Goal: Task Accomplishment & Management: Complete application form

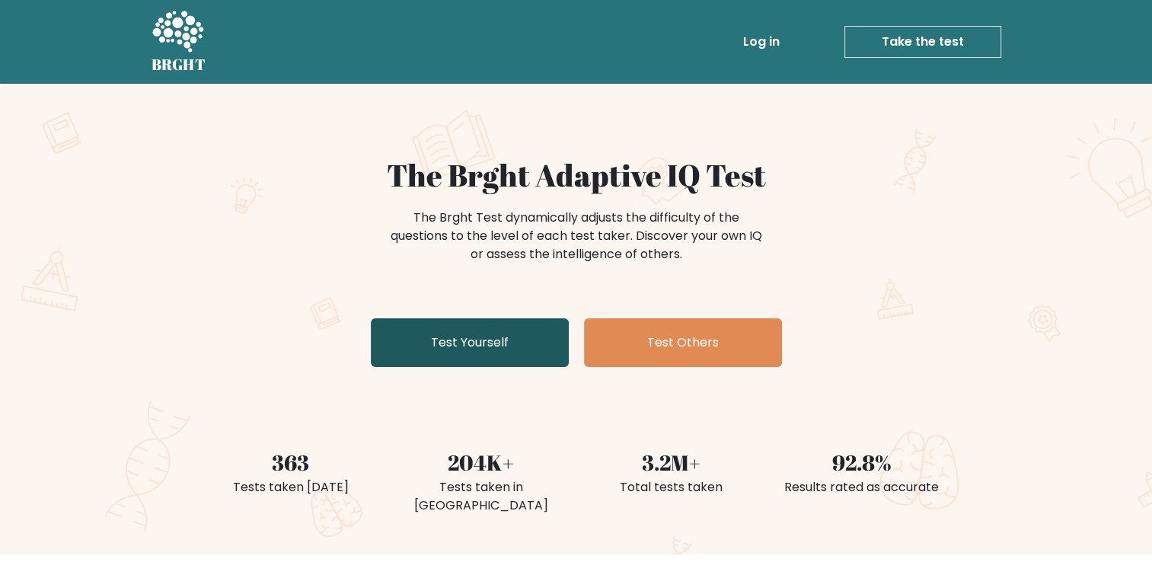
click at [491, 345] on link "Test Yourself" at bounding box center [470, 342] width 198 height 49
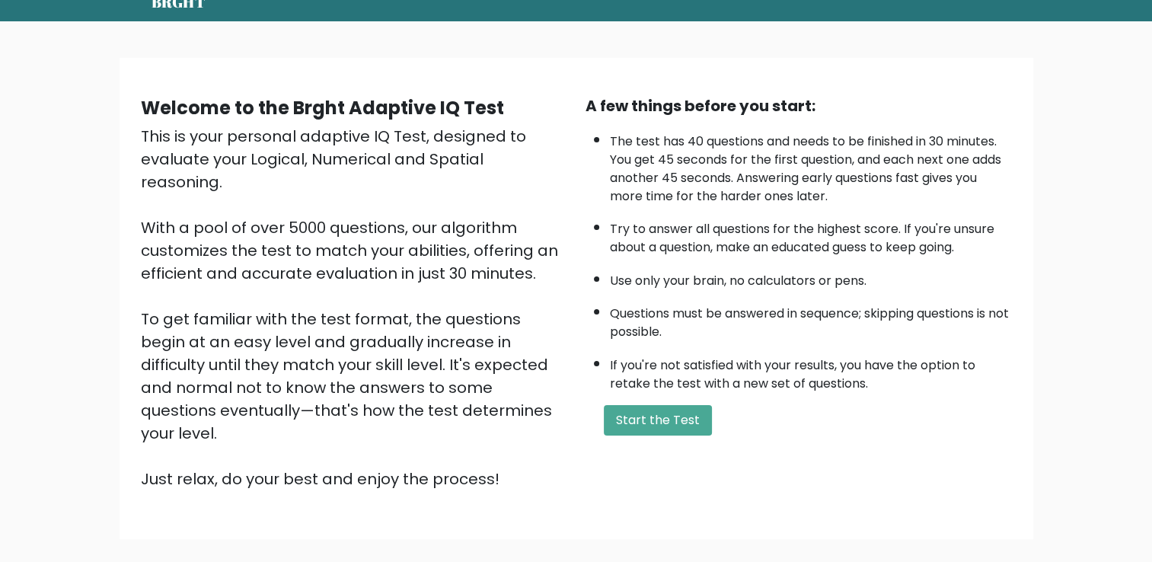
scroll to position [135, 0]
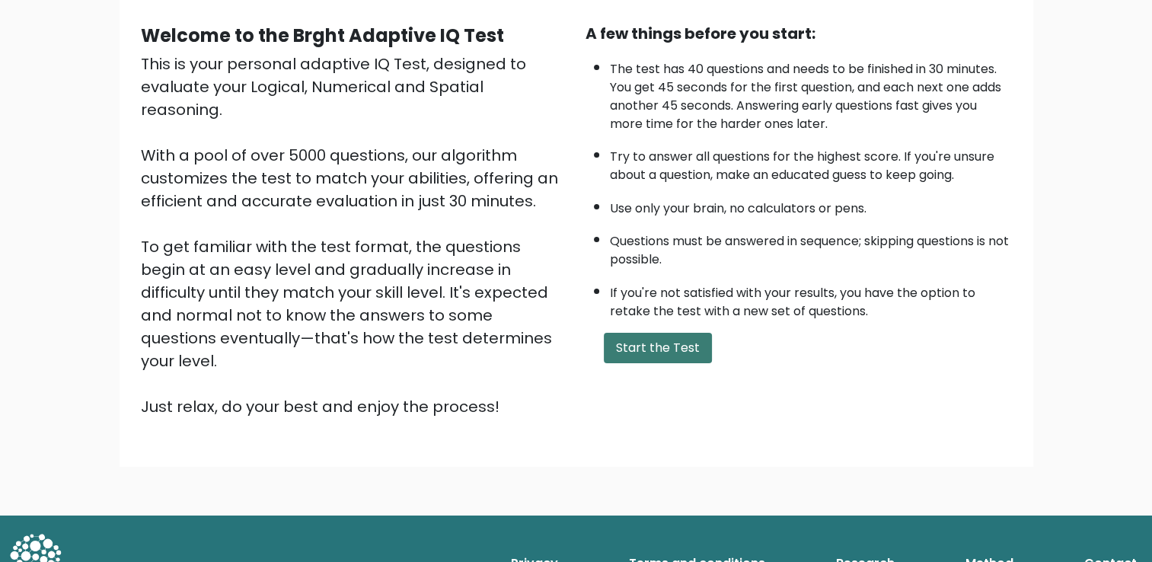
click at [661, 342] on button "Start the Test" at bounding box center [658, 348] width 108 height 30
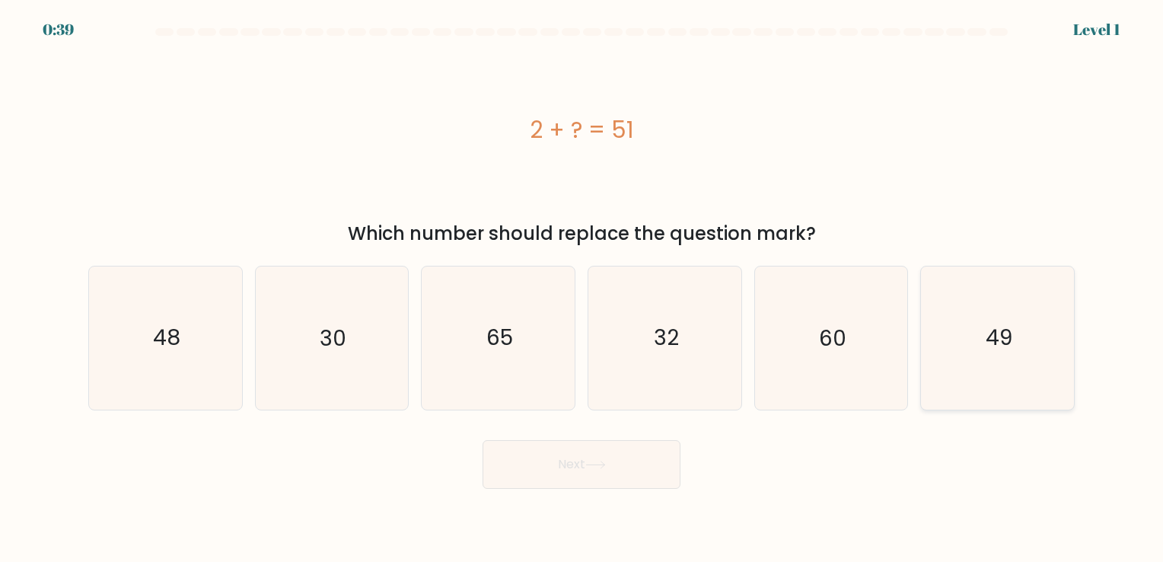
click at [994, 338] on text "49" at bounding box center [999, 339] width 27 height 30
click at [582, 289] on input "f. 49" at bounding box center [582, 285] width 1 height 8
radio input "true"
click at [592, 483] on button "Next" at bounding box center [582, 464] width 198 height 49
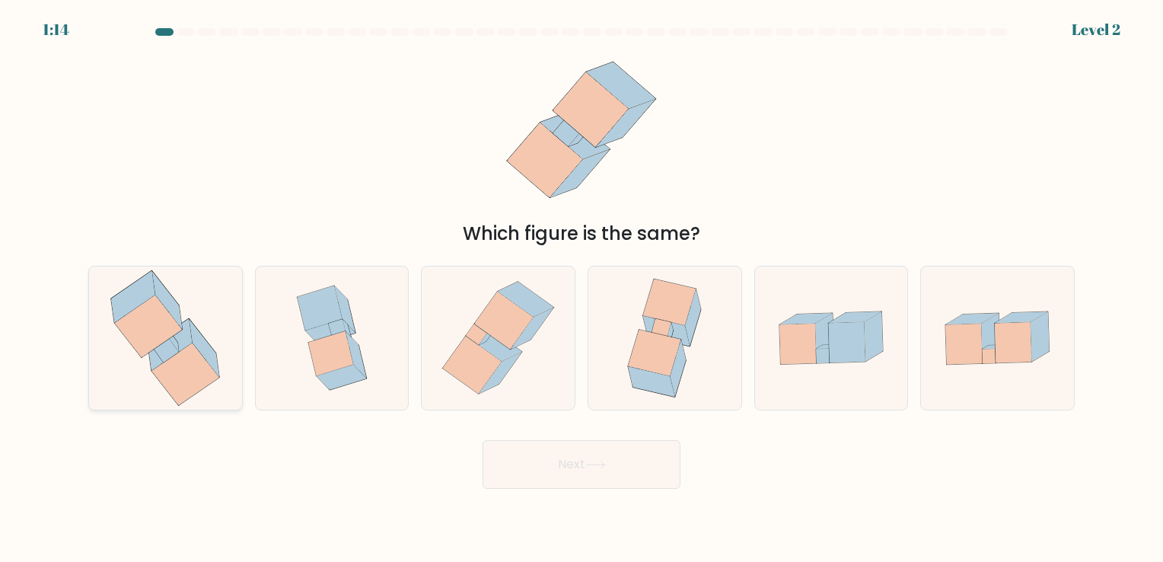
click at [163, 350] on icon at bounding box center [166, 351] width 25 height 24
click at [582, 289] on input "a." at bounding box center [582, 285] width 1 height 8
radio input "true"
click at [573, 468] on button "Next" at bounding box center [582, 464] width 198 height 49
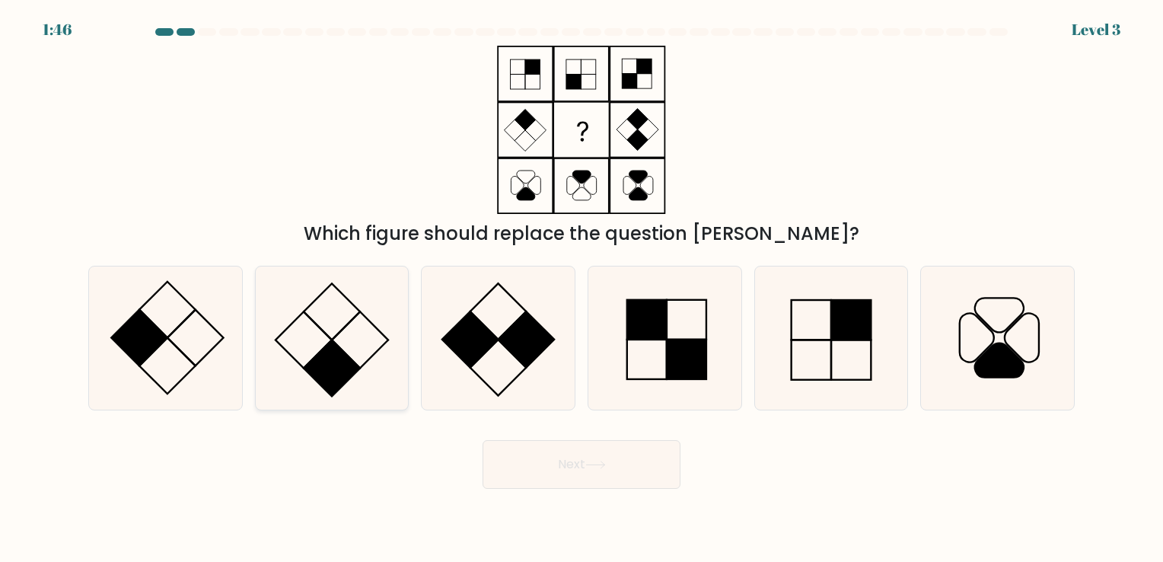
click at [341, 364] on rect at bounding box center [332, 368] width 56 height 56
click at [582, 289] on input "b." at bounding box center [582, 285] width 1 height 8
radio input "true"
click at [570, 470] on button "Next" at bounding box center [582, 464] width 198 height 49
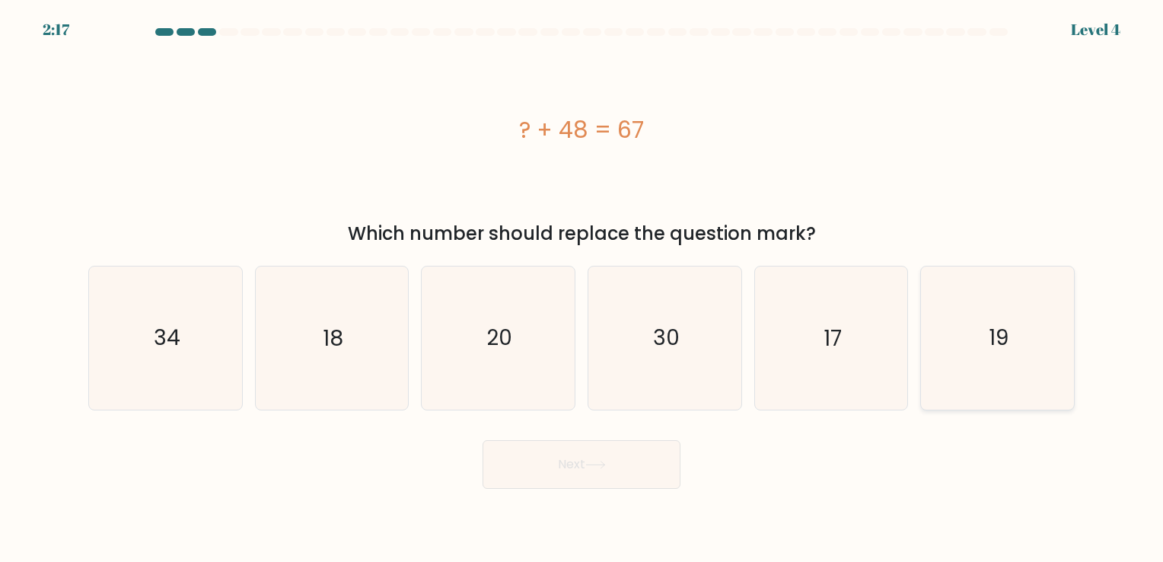
click at [1014, 343] on icon "19" at bounding box center [998, 337] width 142 height 142
click at [582, 289] on input "f. 19" at bounding box center [582, 285] width 1 height 8
radio input "true"
click at [585, 464] on button "Next" at bounding box center [582, 464] width 198 height 49
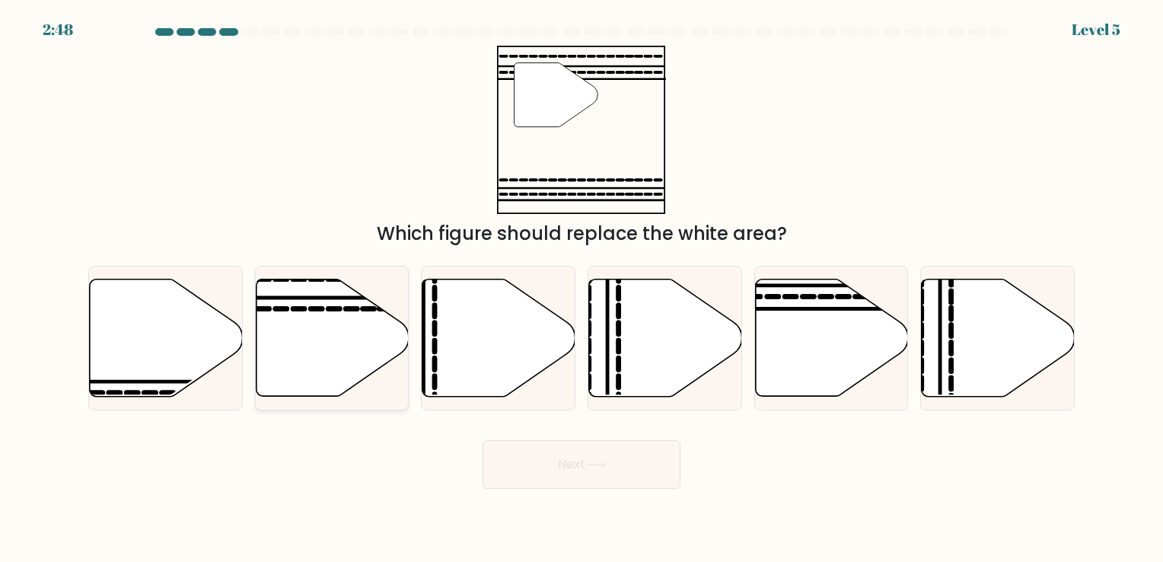
click at [310, 351] on icon at bounding box center [332, 337] width 153 height 117
click at [582, 289] on input "b." at bounding box center [582, 285] width 1 height 8
radio input "true"
click at [591, 459] on button "Next" at bounding box center [582, 464] width 198 height 49
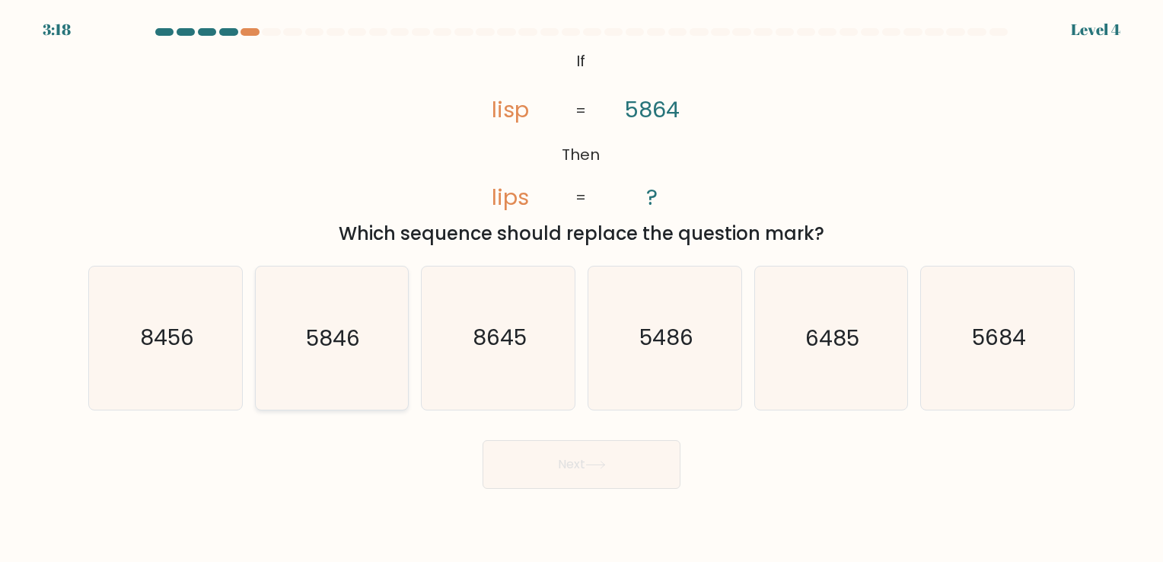
click at [321, 349] on text "5846" at bounding box center [333, 339] width 54 height 30
click at [582, 289] on input "b. 5846" at bounding box center [582, 285] width 1 height 8
radio input "true"
click at [614, 475] on button "Next" at bounding box center [582, 464] width 198 height 49
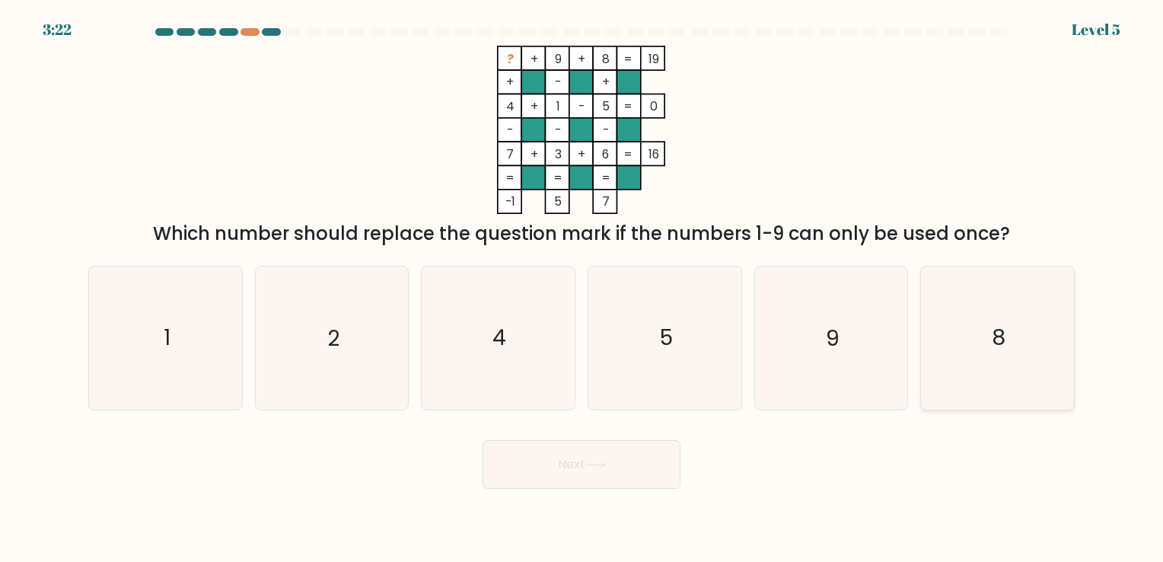
click at [1010, 345] on icon "8" at bounding box center [998, 337] width 142 height 142
click at [582, 289] on input "f. 8" at bounding box center [582, 285] width 1 height 8
radio input "true"
click at [664, 483] on button "Next" at bounding box center [582, 464] width 198 height 49
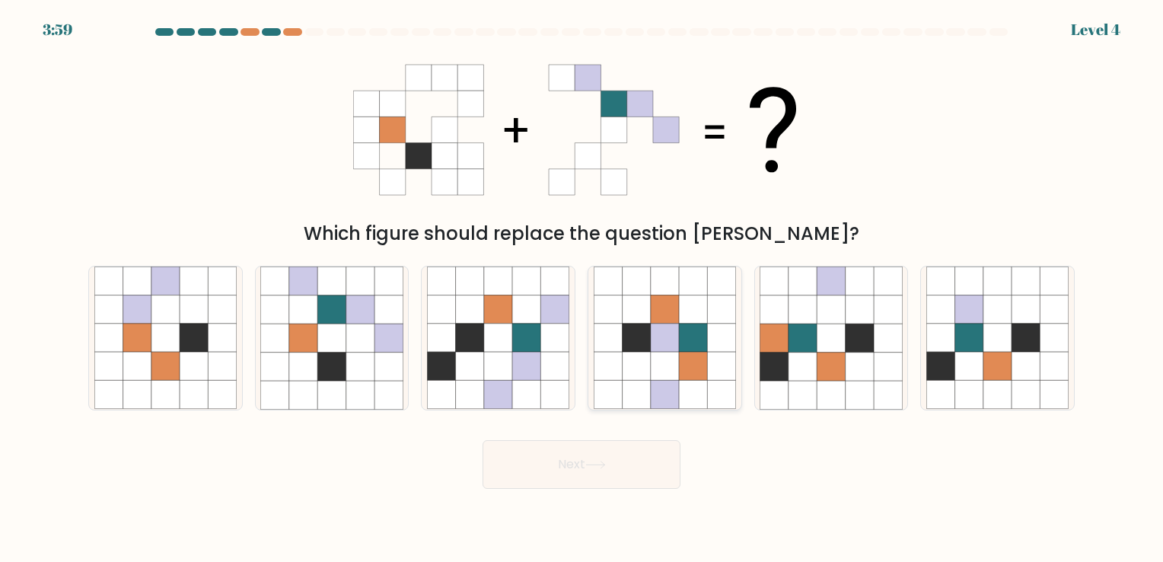
click at [649, 342] on icon at bounding box center [636, 338] width 28 height 28
click at [582, 289] on input "d." at bounding box center [582, 285] width 1 height 8
radio input "true"
click at [600, 439] on div "Next" at bounding box center [581, 459] width 1005 height 60
click at [598, 470] on button "Next" at bounding box center [582, 464] width 198 height 49
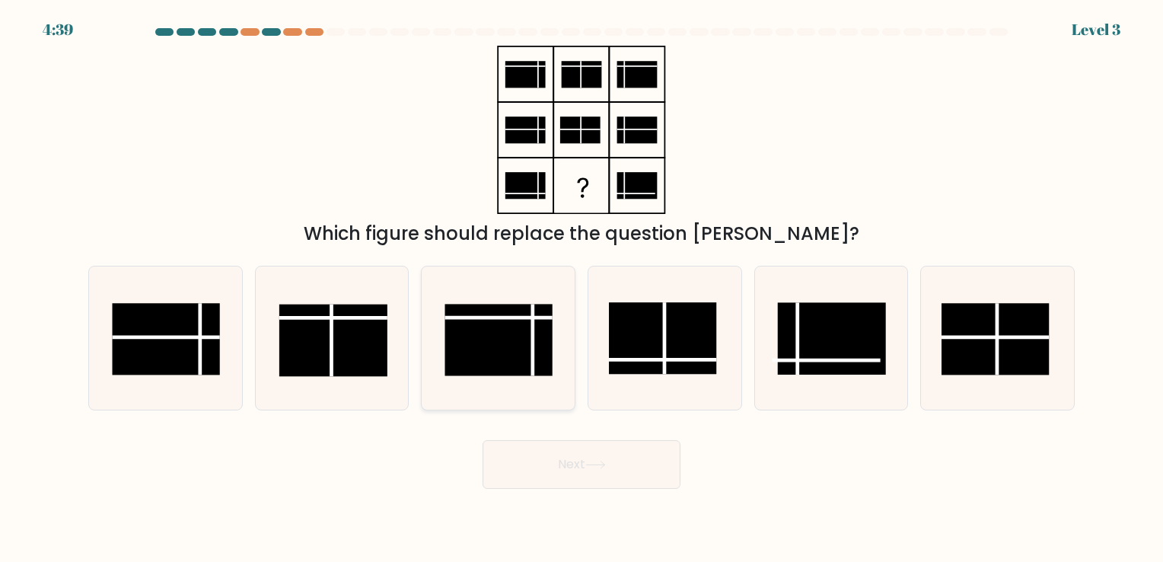
click at [512, 345] on rect at bounding box center [499, 341] width 108 height 72
click at [582, 289] on input "c." at bounding box center [582, 285] width 1 height 8
radio input "true"
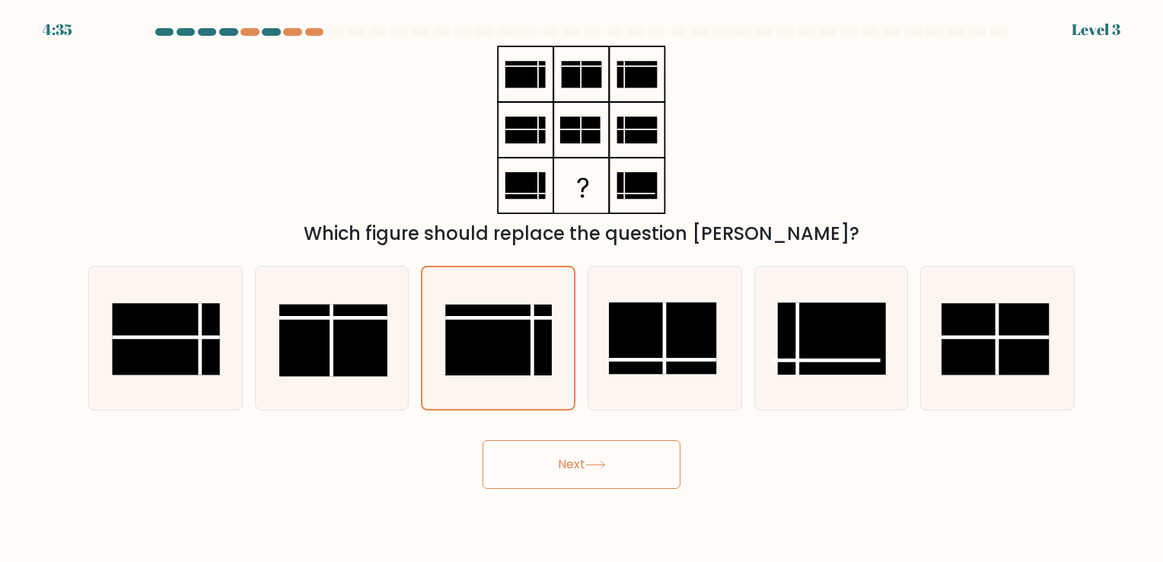
click at [582, 458] on button "Next" at bounding box center [582, 464] width 198 height 49
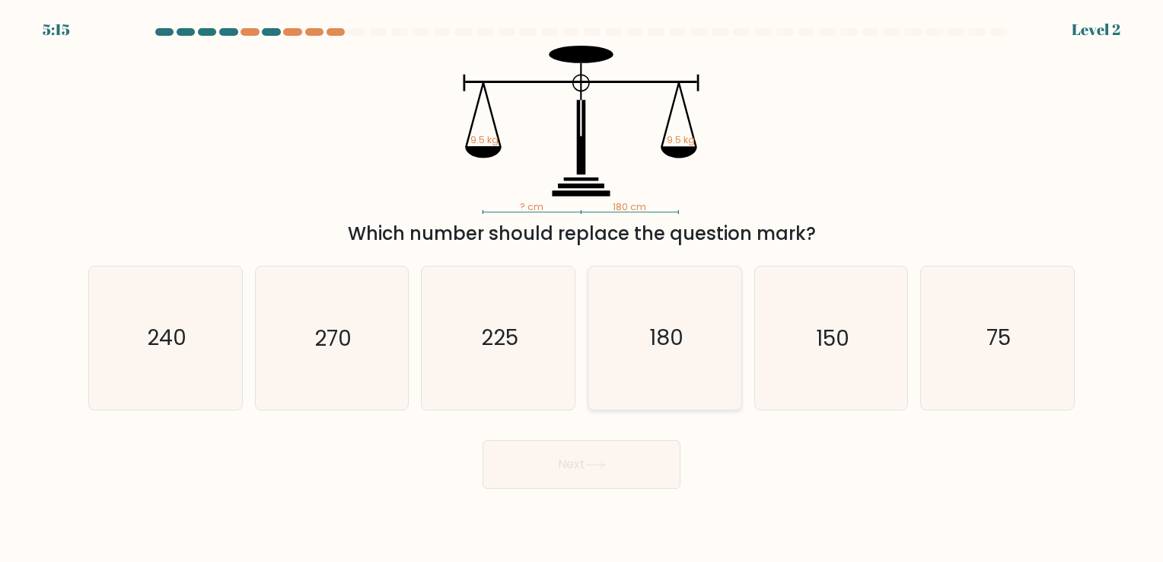
click at [659, 329] on text "180" at bounding box center [666, 339] width 34 height 30
click at [582, 289] on input "d. 180" at bounding box center [582, 285] width 1 height 8
radio input "true"
click at [592, 455] on button "Next" at bounding box center [582, 464] width 198 height 49
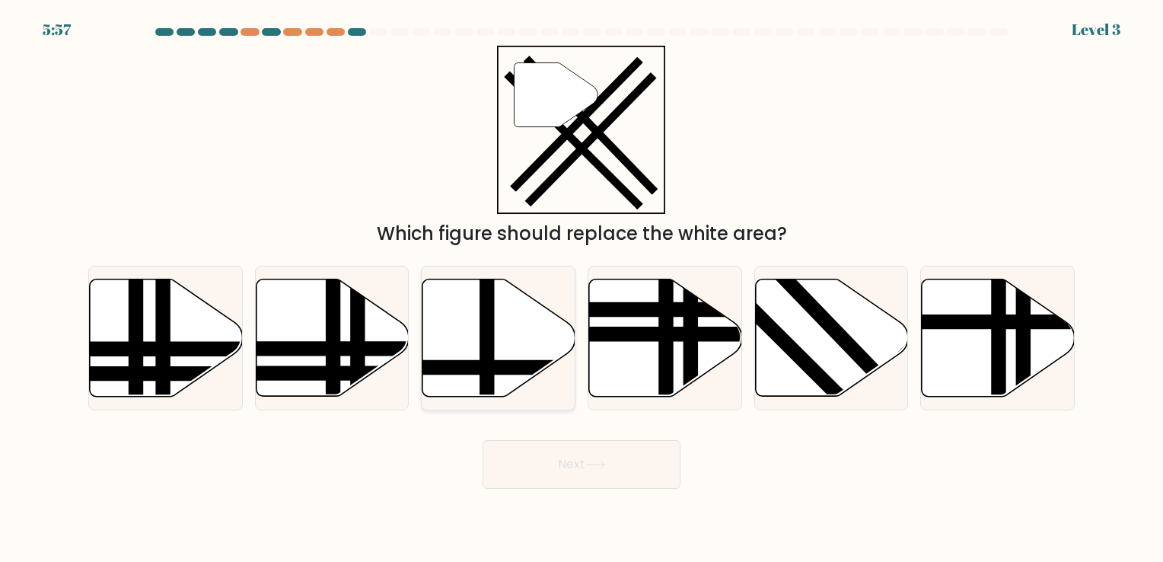
click at [514, 338] on icon at bounding box center [499, 337] width 153 height 117
click at [582, 289] on input "c." at bounding box center [582, 285] width 1 height 8
radio input "true"
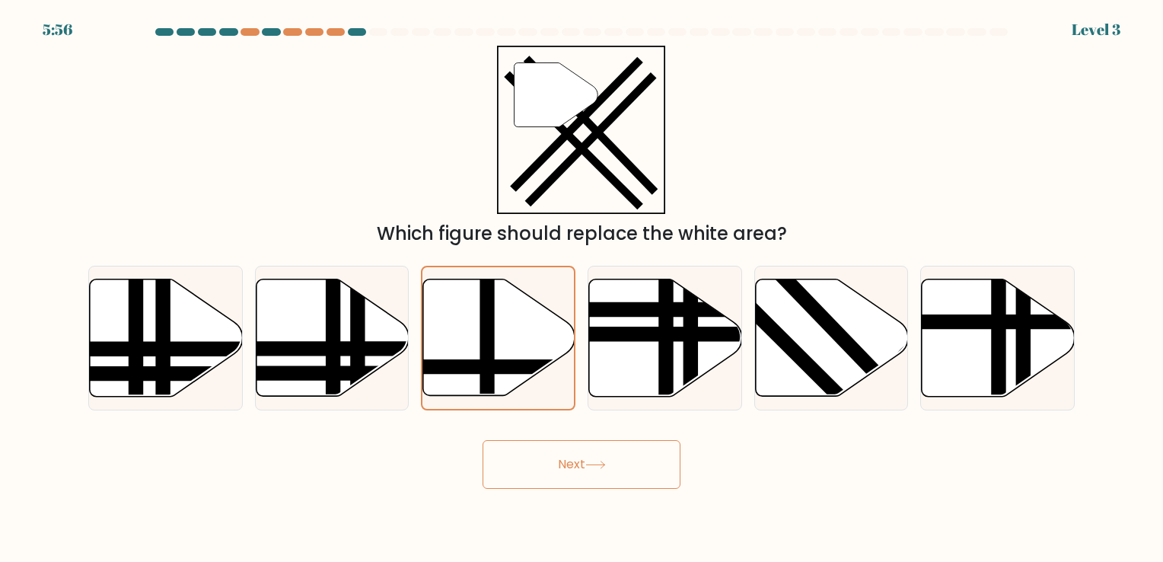
click at [588, 460] on button "Next" at bounding box center [582, 464] width 198 height 49
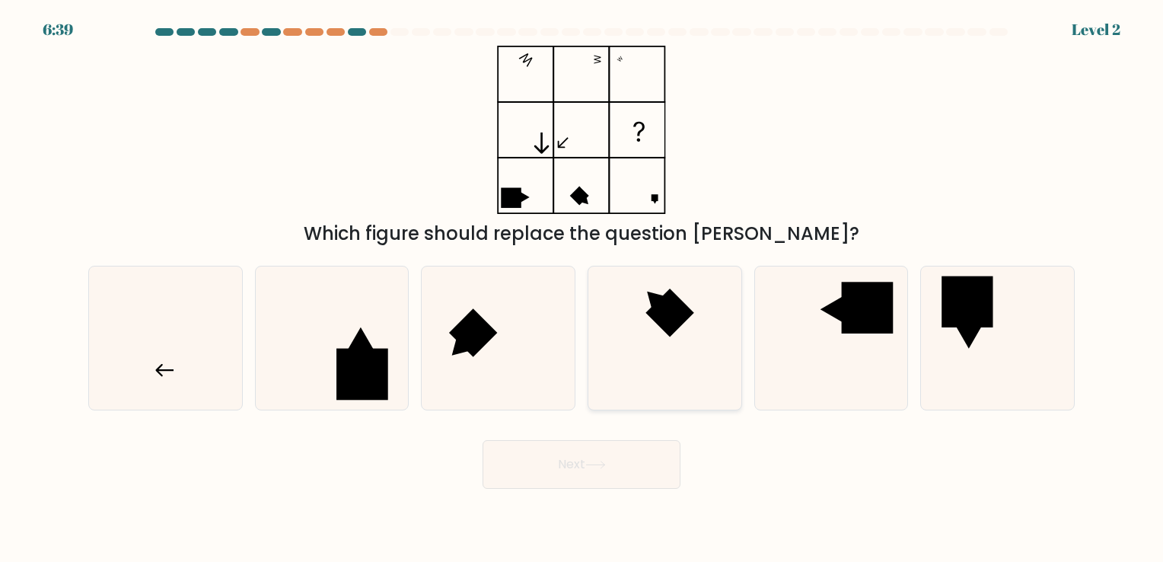
click at [664, 313] on rect at bounding box center [670, 313] width 49 height 49
click at [582, 289] on input "d." at bounding box center [582, 285] width 1 height 8
radio input "true"
click at [591, 470] on button "Next" at bounding box center [582, 464] width 198 height 49
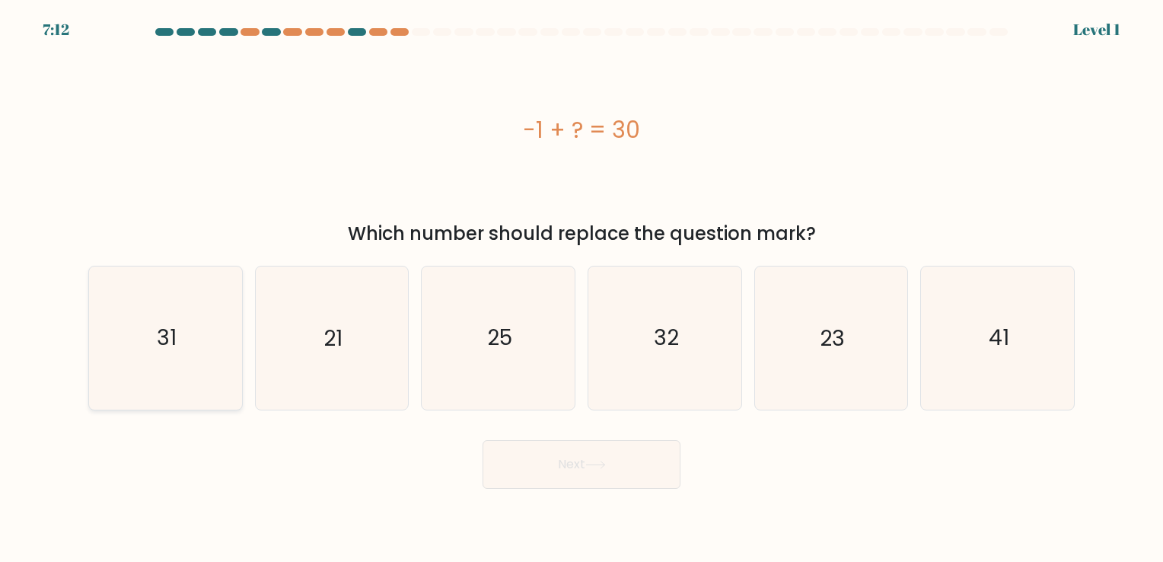
click at [164, 338] on text "31" at bounding box center [167, 339] width 20 height 30
click at [582, 289] on input "a. 31" at bounding box center [582, 285] width 1 height 8
radio input "true"
click at [563, 467] on button "Next" at bounding box center [582, 464] width 198 height 49
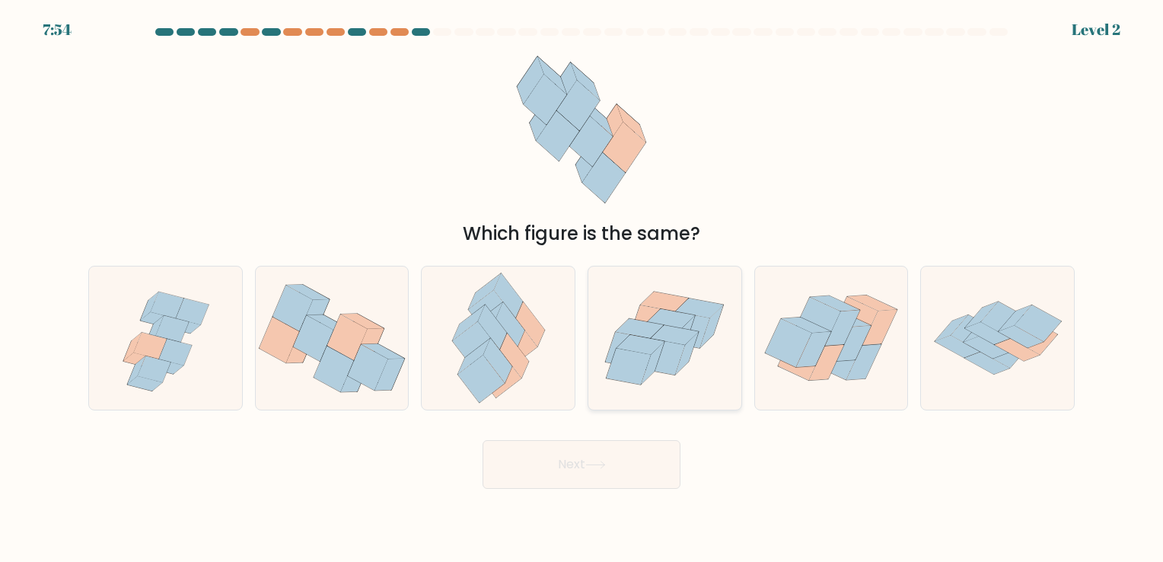
click at [672, 337] on icon at bounding box center [675, 335] width 48 height 20
click at [582, 289] on input "d." at bounding box center [582, 285] width 1 height 8
radio input "true"
click at [618, 467] on button "Next" at bounding box center [582, 464] width 198 height 49
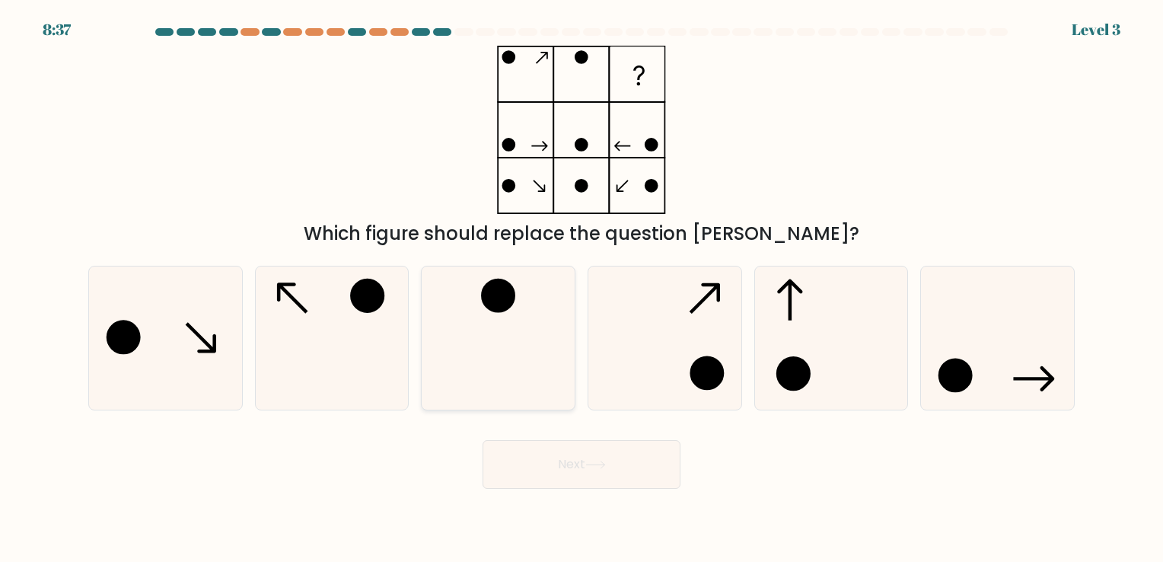
click at [509, 309] on circle at bounding box center [498, 295] width 30 height 30
click at [582, 289] on input "c." at bounding box center [582, 285] width 1 height 8
radio input "true"
click at [566, 464] on button "Next" at bounding box center [582, 464] width 198 height 49
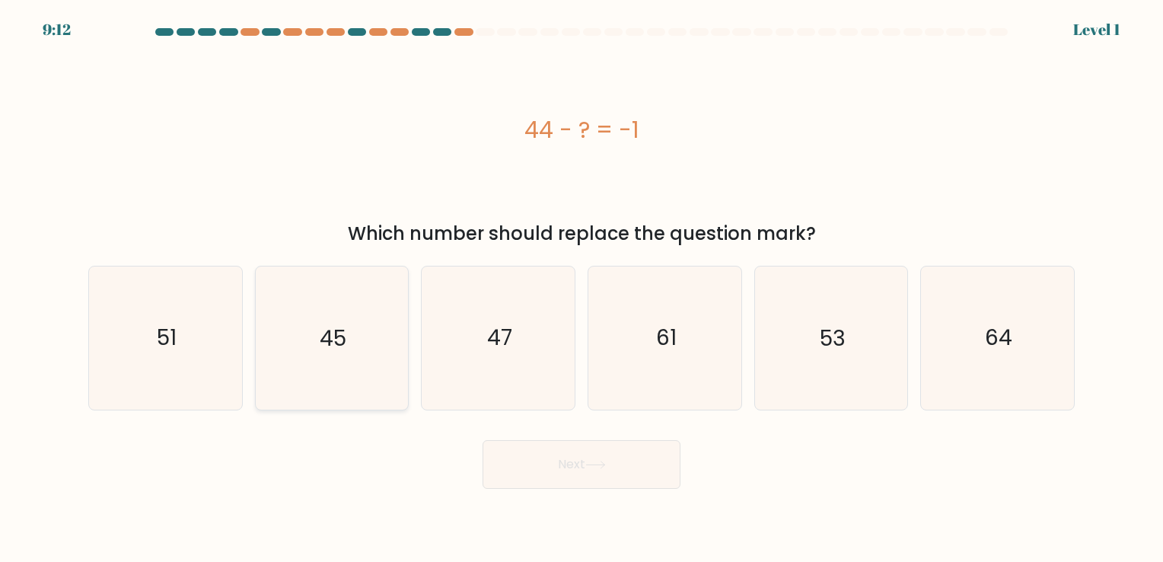
click at [354, 343] on icon "45" at bounding box center [331, 337] width 142 height 142
click at [582, 289] on input "b. 45" at bounding box center [582, 285] width 1 height 8
radio input "true"
click at [585, 476] on button "Next" at bounding box center [582, 464] width 198 height 49
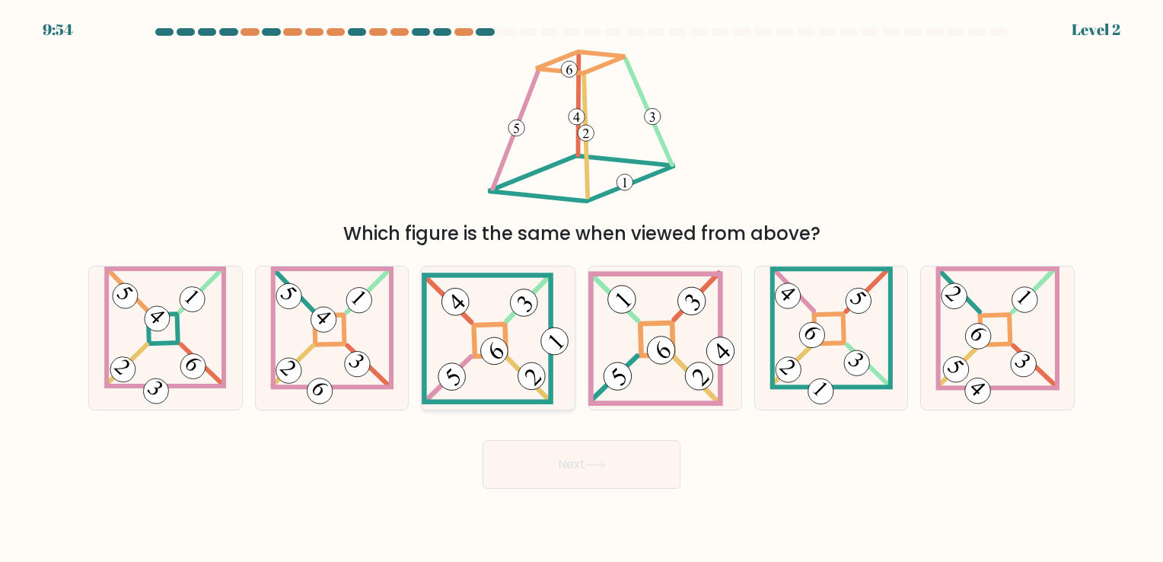
click at [536, 351] on icon at bounding box center [498, 339] width 153 height 132
click at [582, 289] on input "c." at bounding box center [582, 285] width 1 height 8
radio input "true"
click at [574, 457] on button "Next" at bounding box center [582, 464] width 198 height 49
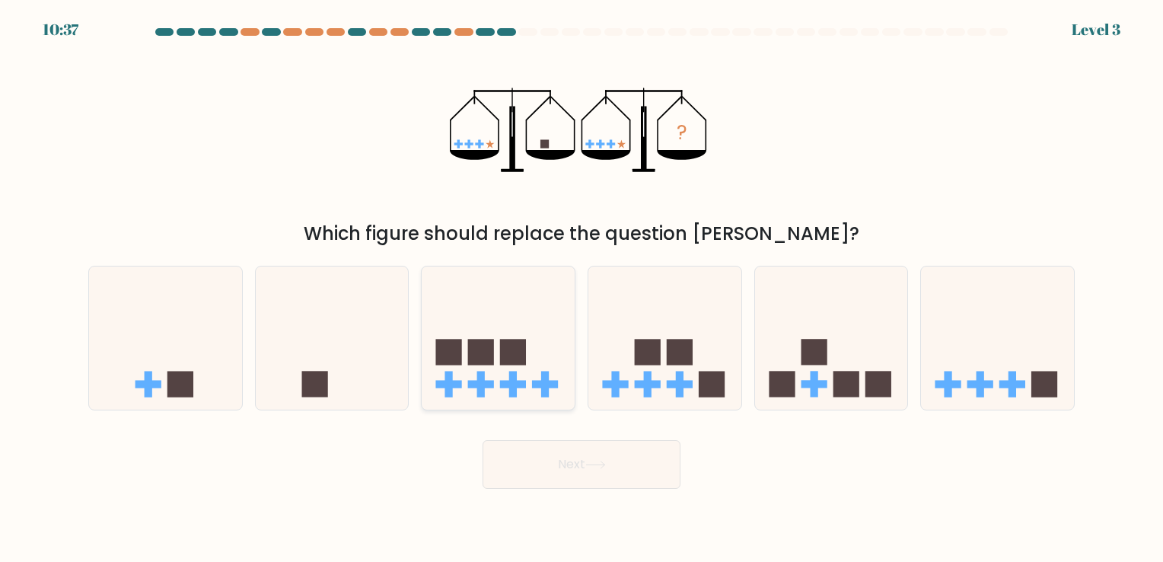
click at [522, 378] on icon at bounding box center [498, 338] width 153 height 126
click at [582, 289] on input "c." at bounding box center [582, 285] width 1 height 8
radio input "true"
click at [582, 471] on button "Next" at bounding box center [582, 464] width 198 height 49
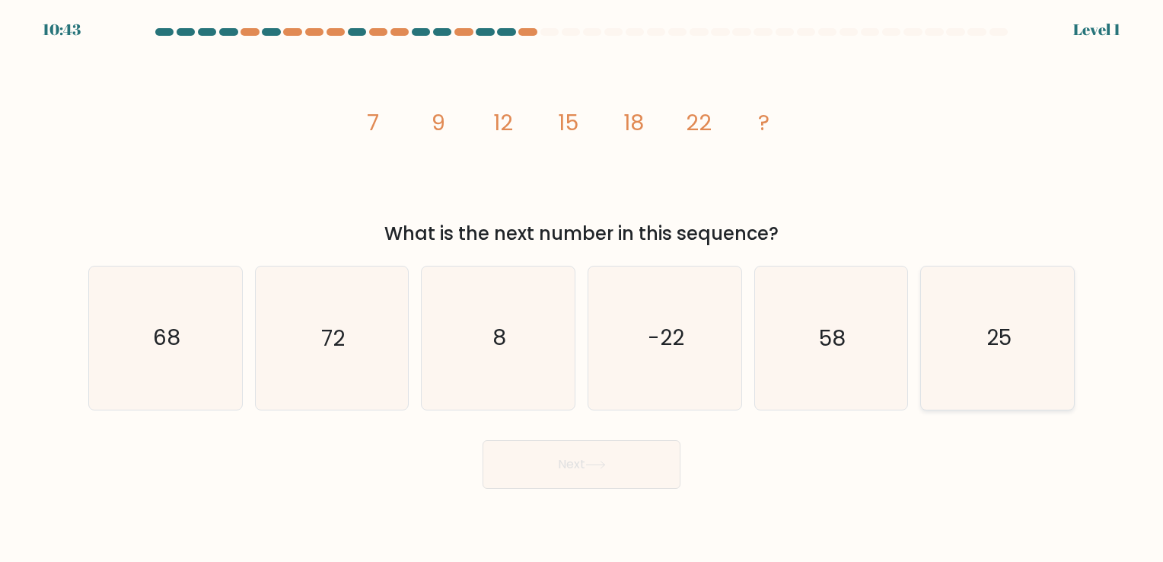
click at [1002, 345] on text "25" at bounding box center [999, 339] width 25 height 30
click at [582, 289] on input "f. 25" at bounding box center [582, 285] width 1 height 8
radio input "true"
click at [660, 466] on button "Next" at bounding box center [582, 464] width 198 height 49
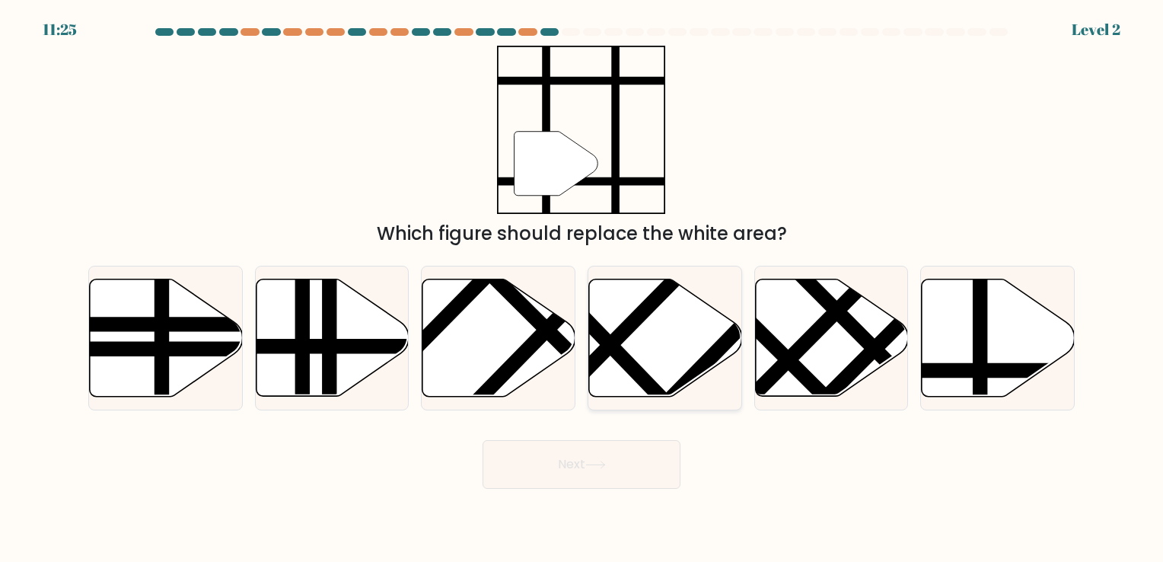
click at [658, 300] on line at bounding box center [582, 373] width 233 height 237
click at [582, 289] on input "d." at bounding box center [582, 285] width 1 height 8
radio input "true"
click at [649, 469] on button "Next" at bounding box center [582, 464] width 198 height 49
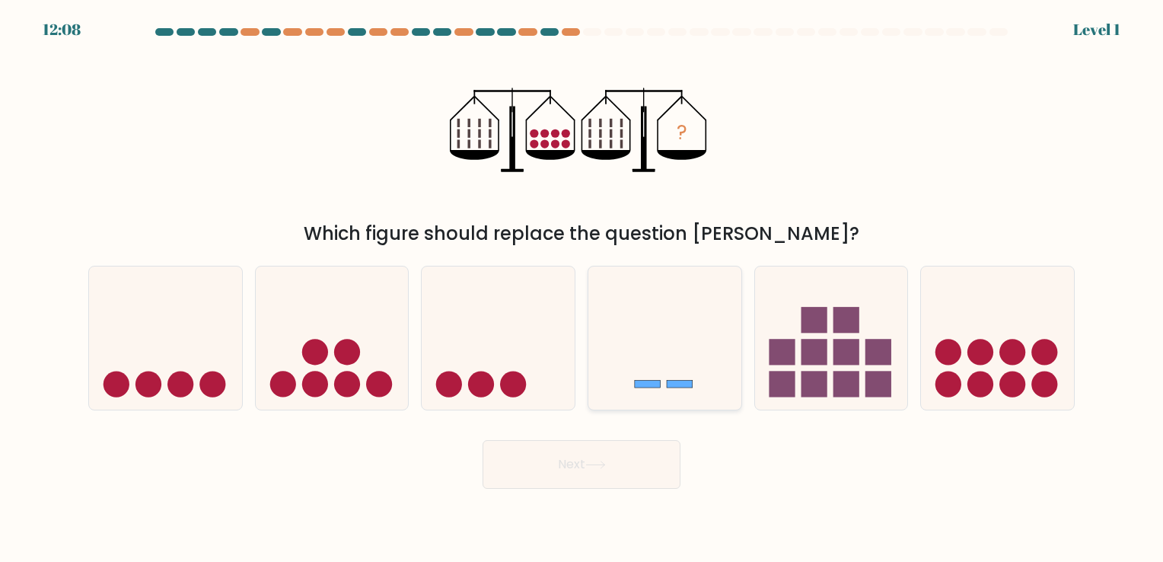
click at [678, 358] on icon at bounding box center [665, 338] width 153 height 126
click at [582, 289] on input "d." at bounding box center [582, 285] width 1 height 8
radio input "true"
click at [613, 470] on button "Next" at bounding box center [582, 464] width 198 height 49
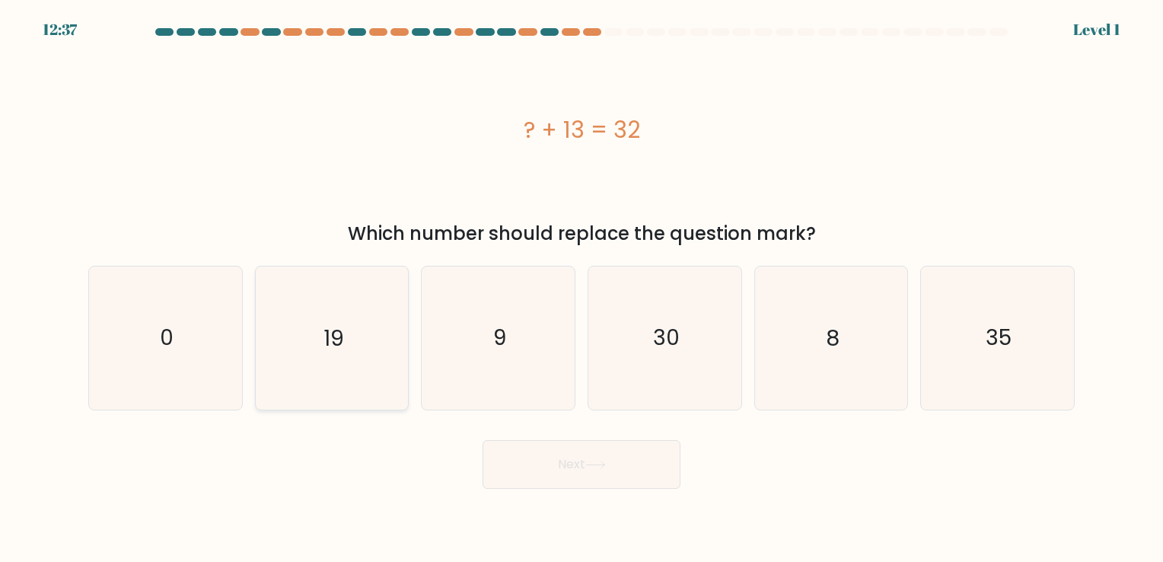
click at [344, 340] on icon "19" at bounding box center [331, 337] width 142 height 142
click at [582, 289] on input "b. 19" at bounding box center [582, 285] width 1 height 8
radio input "true"
click at [598, 469] on icon at bounding box center [595, 465] width 21 height 8
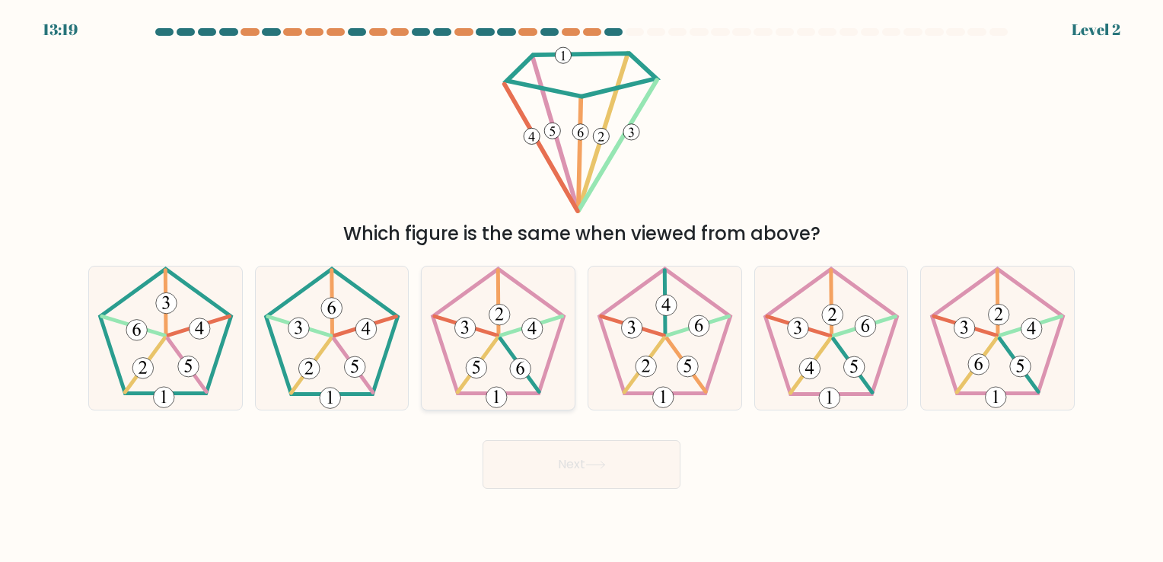
click at [512, 335] on icon at bounding box center [498, 337] width 142 height 142
click at [582, 289] on input "c." at bounding box center [582, 285] width 1 height 8
radio input "true"
click at [582, 468] on button "Next" at bounding box center [582, 464] width 198 height 49
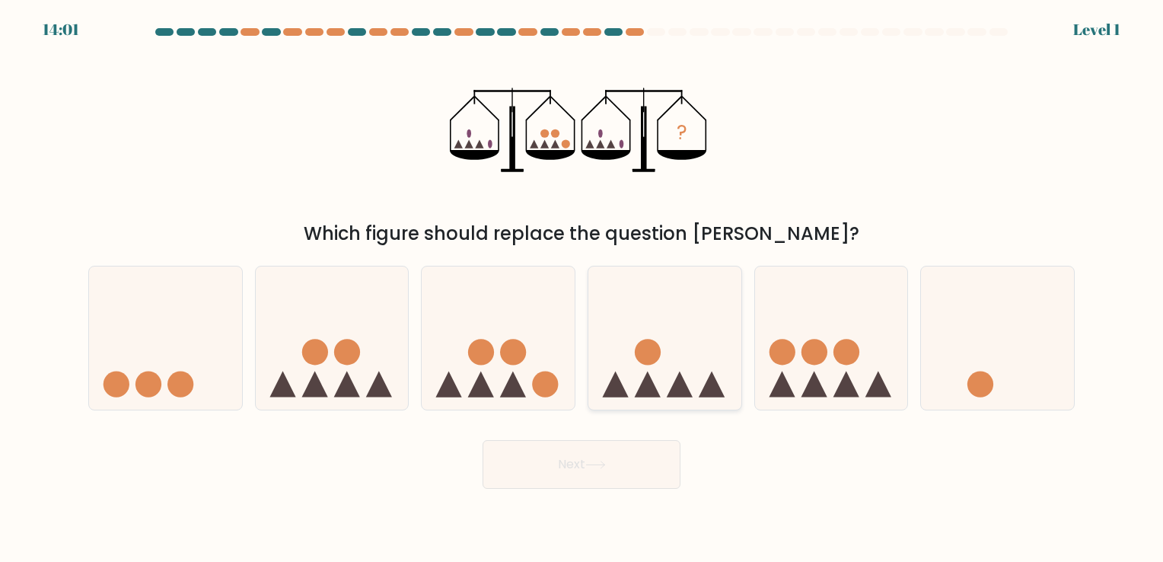
click at [653, 375] on icon at bounding box center [665, 338] width 153 height 126
click at [582, 289] on input "d." at bounding box center [582, 285] width 1 height 8
radio input "true"
click at [630, 464] on button "Next" at bounding box center [582, 464] width 198 height 49
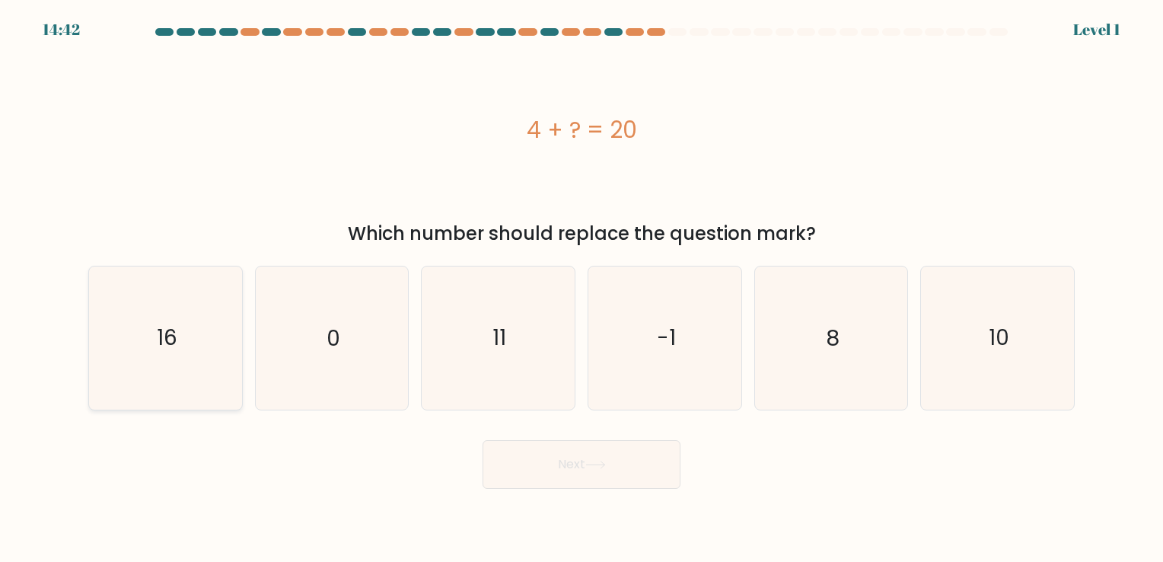
click at [158, 340] on text "16" at bounding box center [167, 339] width 21 height 30
click at [582, 289] on input "a. 16" at bounding box center [582, 285] width 1 height 8
radio input "true"
click at [558, 464] on button "Next" at bounding box center [582, 464] width 198 height 49
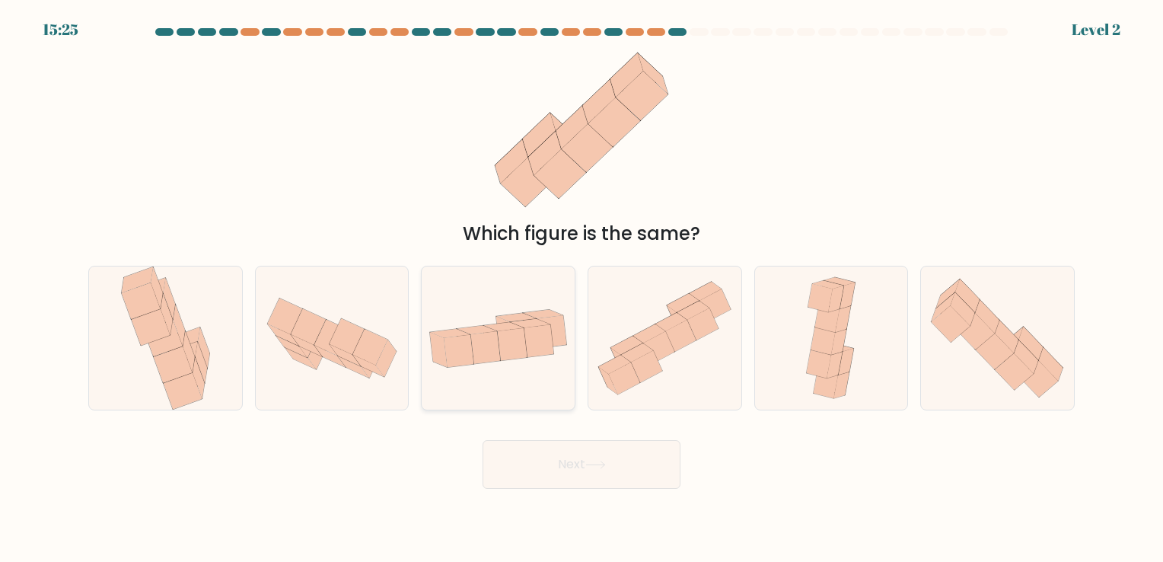
click at [524, 321] on icon at bounding box center [531, 322] width 40 height 8
click at [582, 289] on input "c." at bounding box center [582, 285] width 1 height 8
radio input "true"
click at [550, 455] on button "Next" at bounding box center [582, 464] width 198 height 49
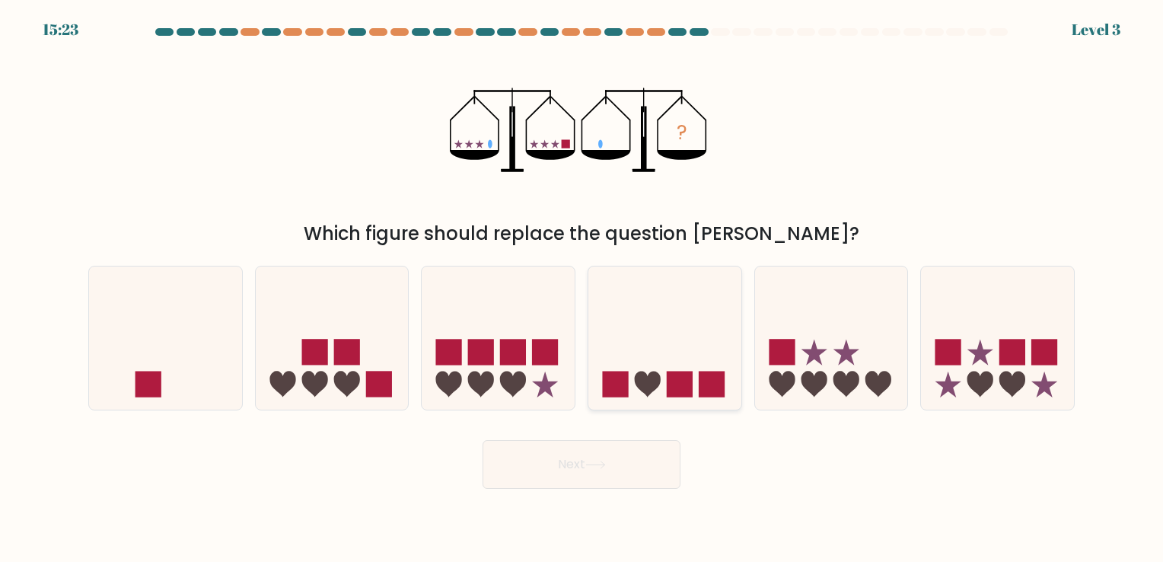
click at [668, 394] on rect at bounding box center [680, 385] width 26 height 26
click at [582, 289] on input "d." at bounding box center [582, 285] width 1 height 8
radio input "true"
click at [588, 455] on button "Next" at bounding box center [582, 464] width 198 height 49
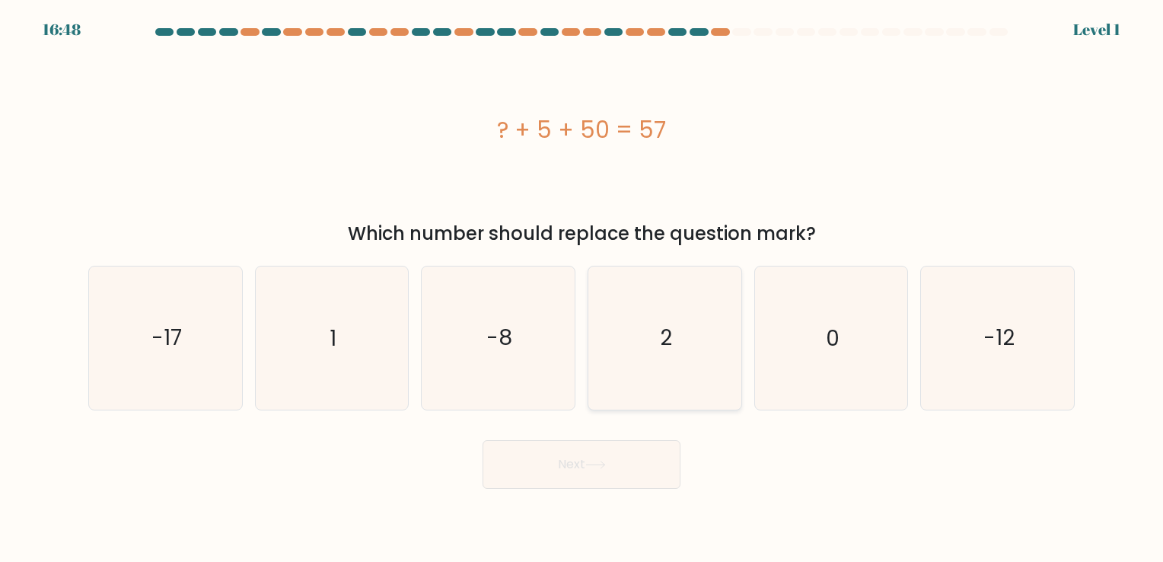
click at [643, 336] on icon "2" at bounding box center [665, 337] width 142 height 142
click at [582, 289] on input "d. 2" at bounding box center [582, 285] width 1 height 8
radio input "true"
click at [619, 464] on button "Next" at bounding box center [582, 464] width 198 height 49
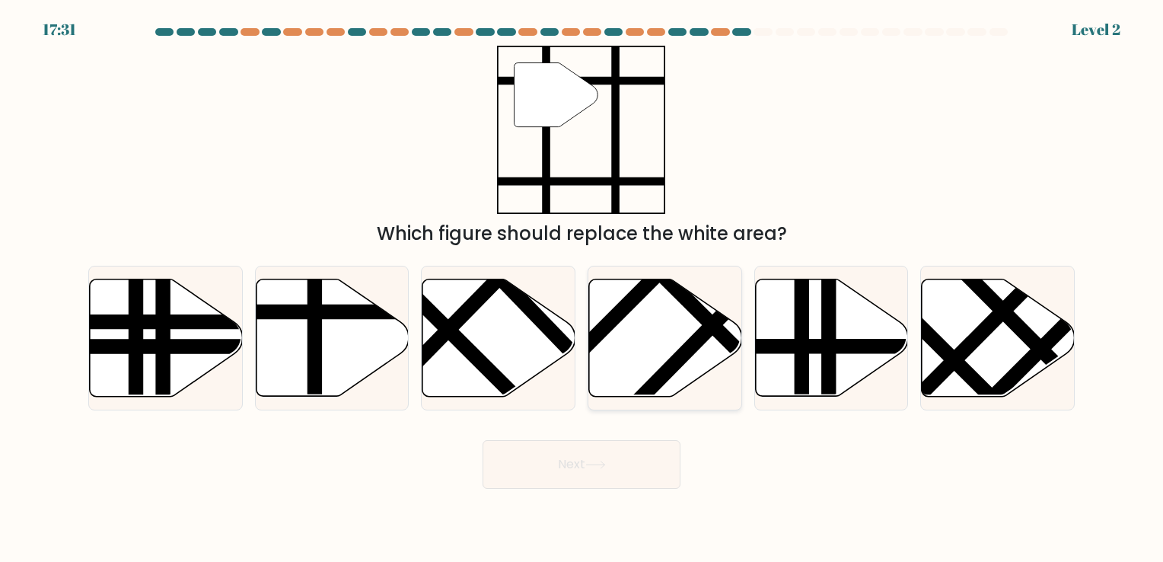
click at [641, 338] on icon at bounding box center [665, 337] width 153 height 117
click at [582, 289] on input "d." at bounding box center [582, 285] width 1 height 8
radio input "true"
click at [621, 461] on button "Next" at bounding box center [582, 464] width 198 height 49
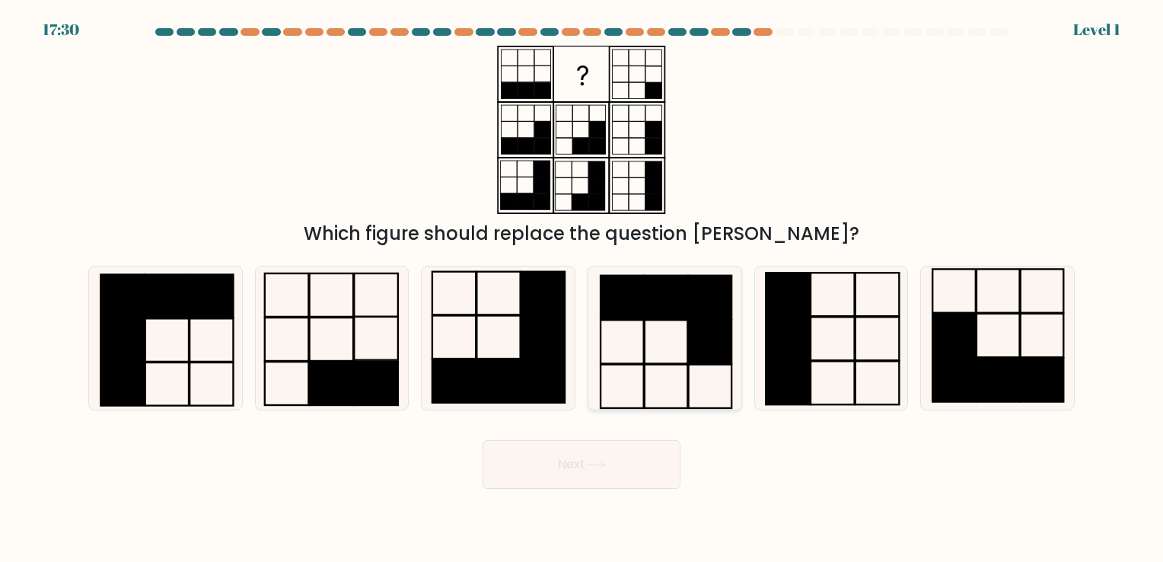
click at [677, 353] on icon at bounding box center [665, 337] width 142 height 142
click at [582, 289] on input "d." at bounding box center [582, 285] width 1 height 8
radio input "true"
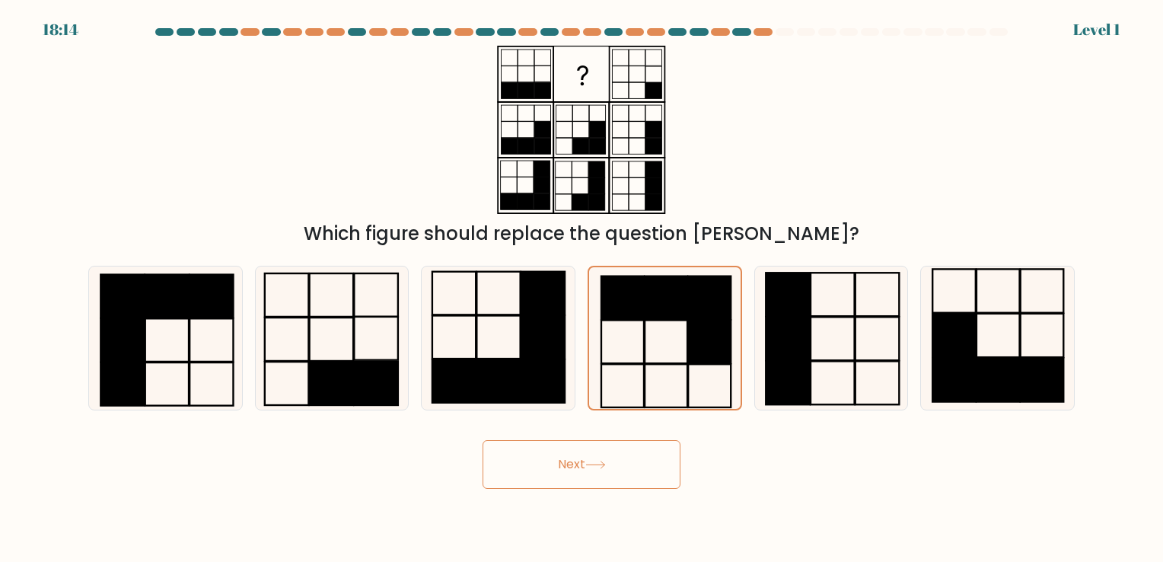
click at [649, 474] on button "Next" at bounding box center [582, 464] width 198 height 49
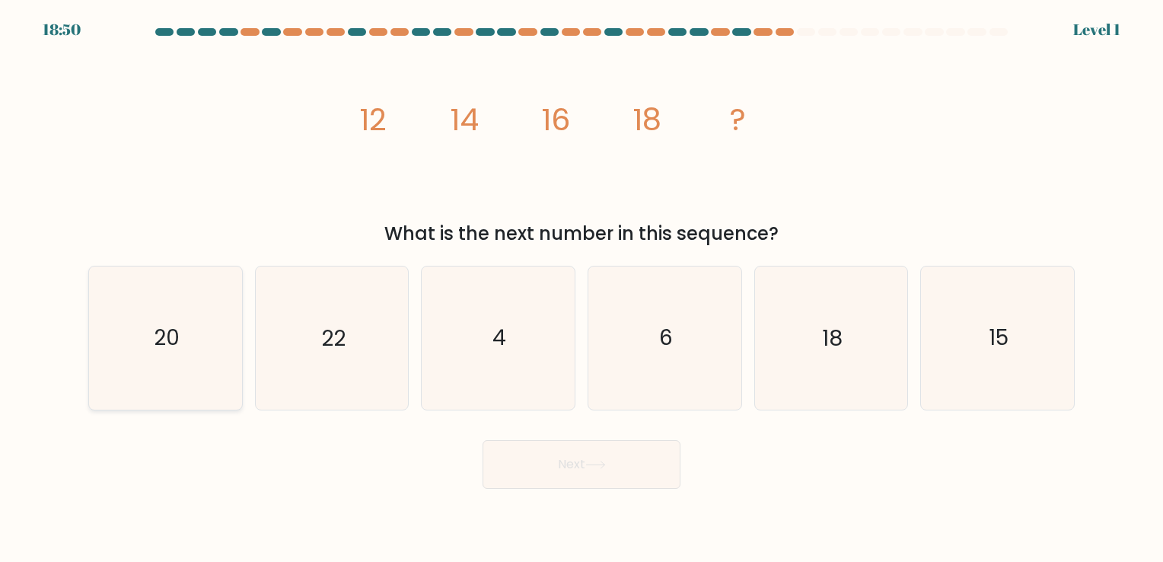
click at [203, 339] on icon "20" at bounding box center [165, 337] width 142 height 142
click at [582, 289] on input "a. 20" at bounding box center [582, 285] width 1 height 8
radio input "true"
click at [652, 477] on button "Next" at bounding box center [582, 464] width 198 height 49
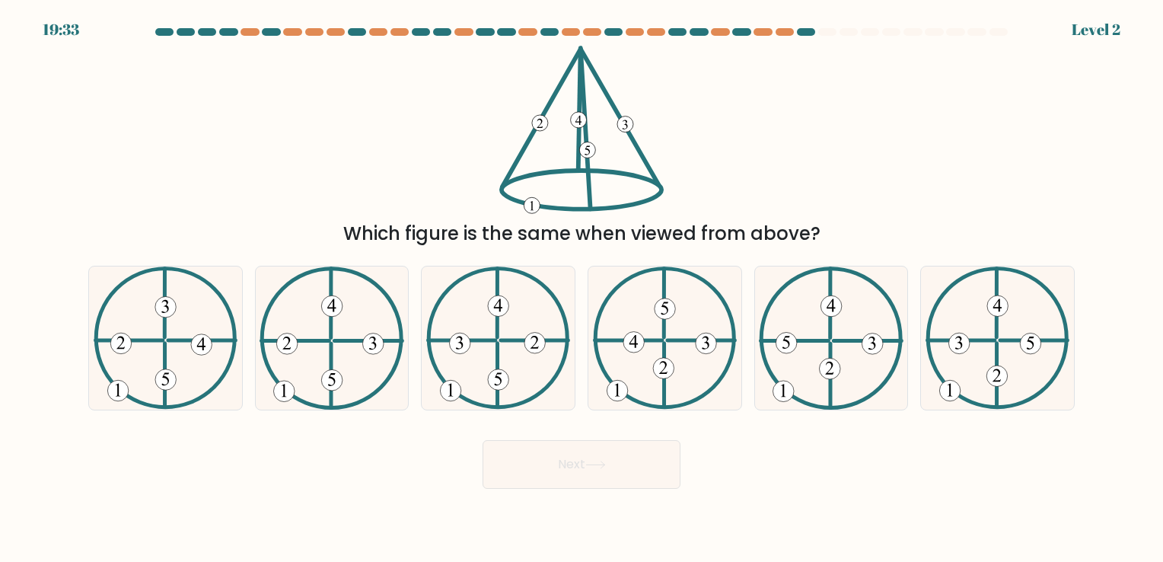
drag, startPoint x: 500, startPoint y: 300, endPoint x: 579, endPoint y: 479, distance: 195.4
click at [500, 309] on icon at bounding box center [498, 305] width 8 height 13
click at [582, 289] on input "c." at bounding box center [582, 285] width 1 height 8
radio input "true"
click at [606, 468] on icon at bounding box center [595, 465] width 21 height 8
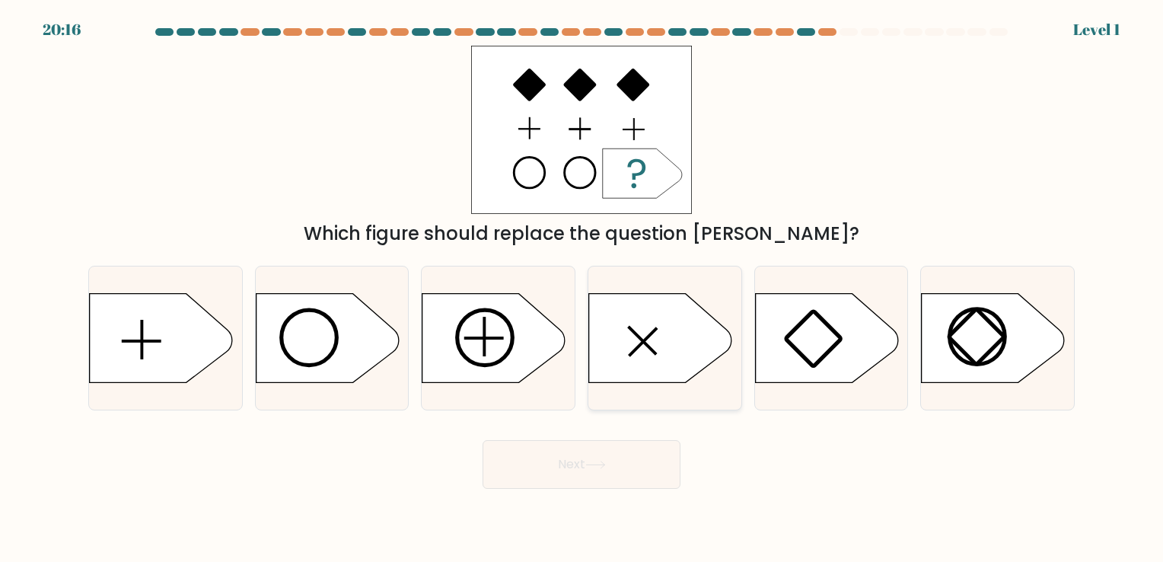
click at [637, 332] on icon at bounding box center [660, 337] width 143 height 89
click at [582, 289] on input "d." at bounding box center [582, 285] width 1 height 8
radio input "true"
click at [621, 463] on button "Next" at bounding box center [582, 464] width 198 height 49
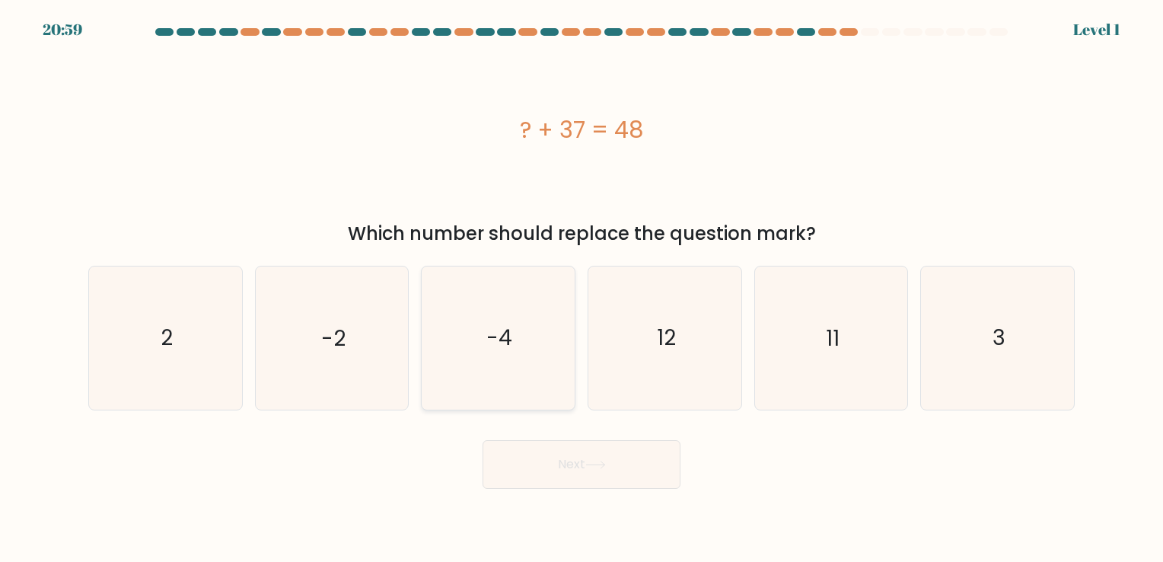
click at [481, 345] on icon "-4" at bounding box center [498, 337] width 142 height 142
click at [582, 289] on input "c. -4" at bounding box center [582, 285] width 1 height 8
radio input "true"
click at [816, 356] on icon "11" at bounding box center [831, 337] width 142 height 142
click at [582, 289] on input "e. 11" at bounding box center [582, 285] width 1 height 8
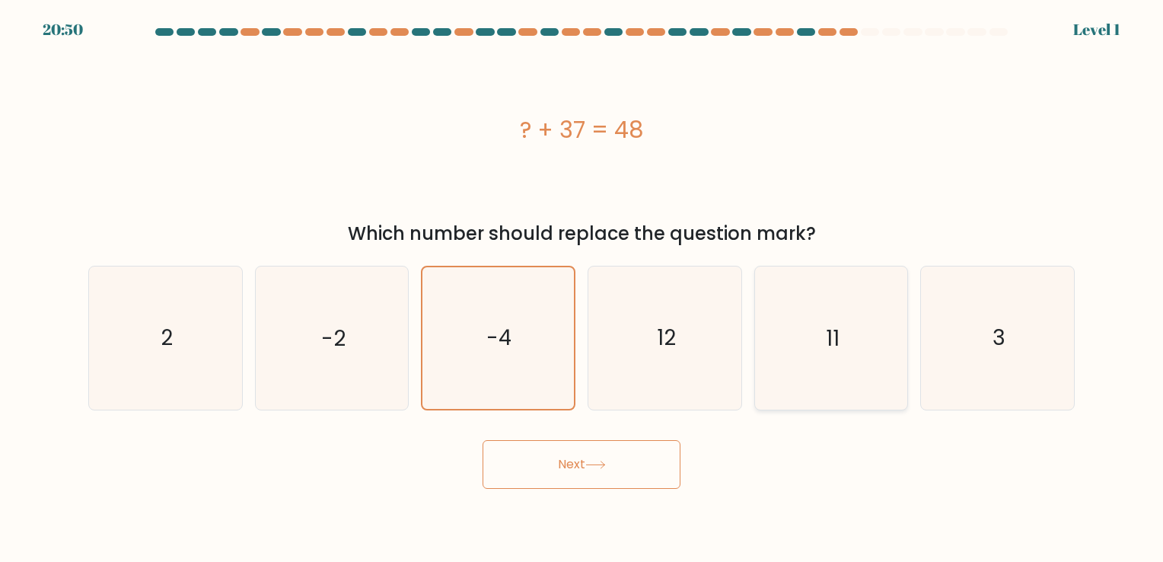
radio input "true"
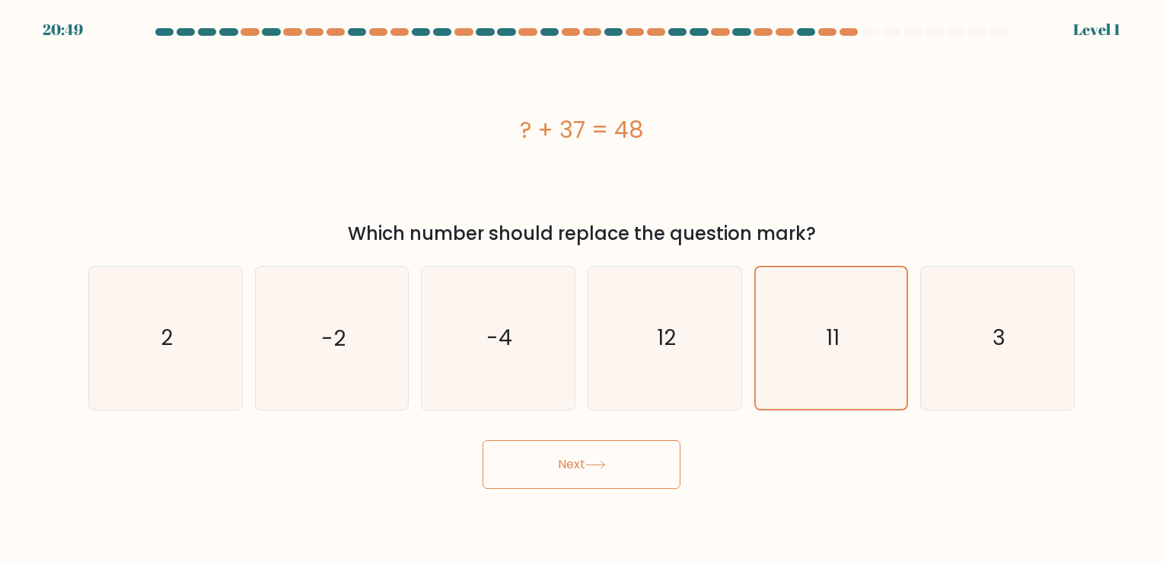
click at [563, 463] on button "Next" at bounding box center [582, 464] width 198 height 49
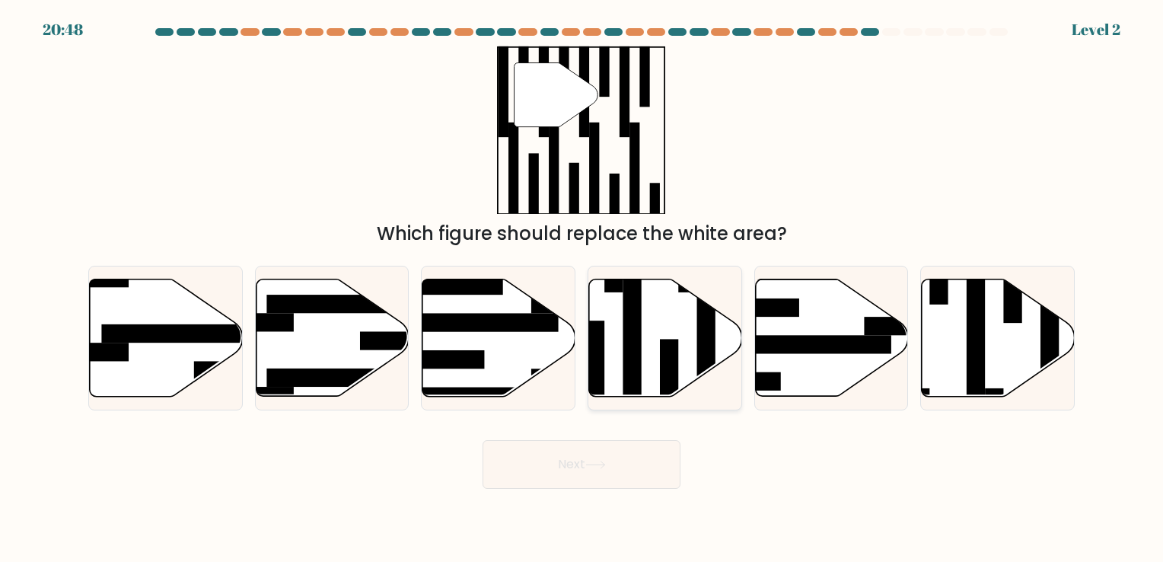
click at [676, 339] on rect at bounding box center [669, 385] width 18 height 92
click at [582, 289] on input "d." at bounding box center [582, 285] width 1 height 8
radio input "true"
click at [615, 476] on button "Next" at bounding box center [582, 464] width 198 height 49
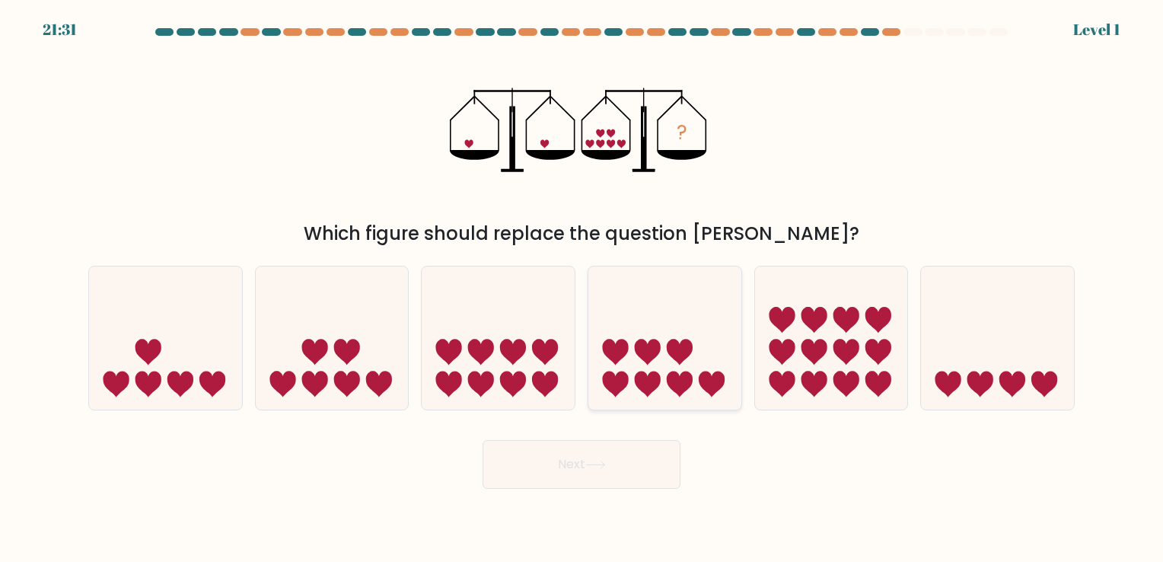
click at [635, 366] on icon at bounding box center [665, 338] width 153 height 126
click at [582, 289] on input "d." at bounding box center [582, 285] width 1 height 8
radio input "true"
click at [611, 481] on button "Next" at bounding box center [582, 464] width 198 height 49
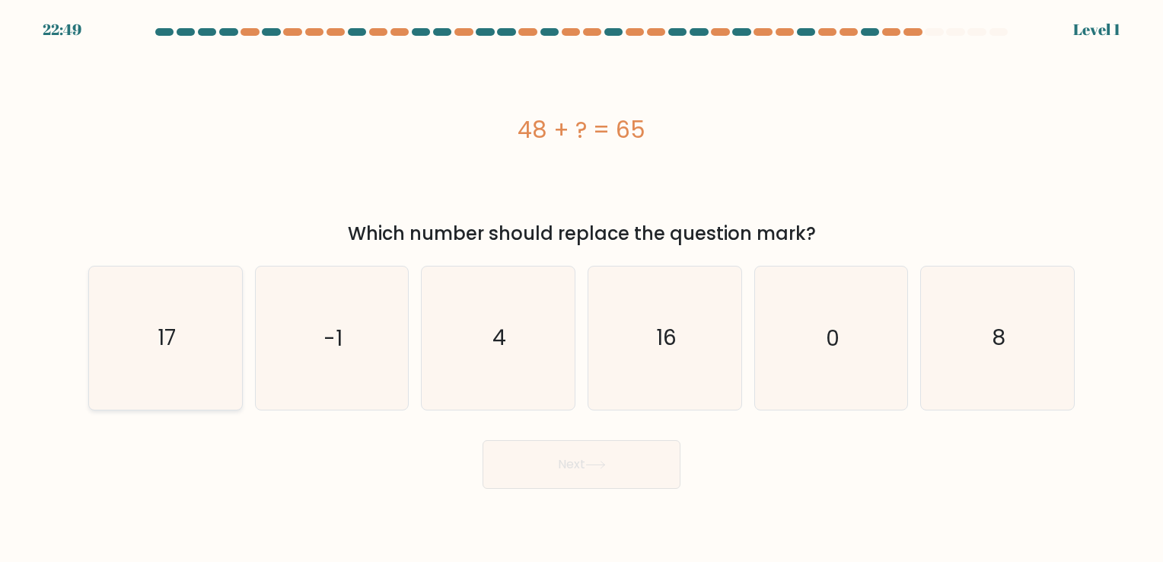
click at [167, 361] on icon "17" at bounding box center [165, 337] width 142 height 142
click at [582, 289] on input "a. 17" at bounding box center [582, 285] width 1 height 8
radio input "true"
click at [632, 464] on button "Next" at bounding box center [582, 464] width 198 height 49
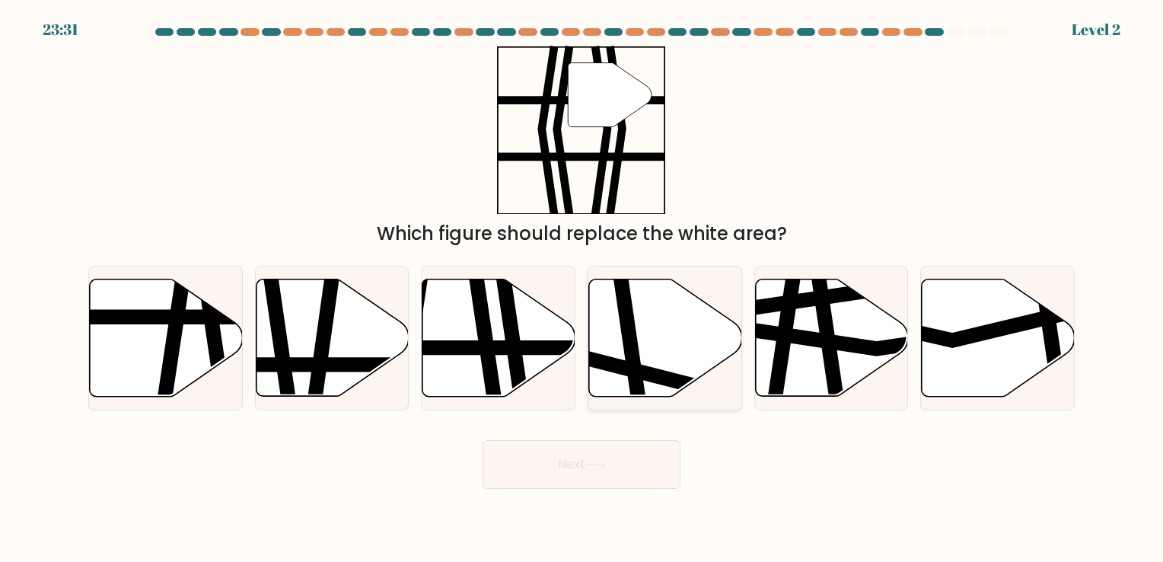
click at [655, 343] on icon at bounding box center [665, 337] width 153 height 117
click at [582, 289] on input "d." at bounding box center [582, 285] width 1 height 8
radio input "true"
click at [616, 471] on button "Next" at bounding box center [582, 464] width 198 height 49
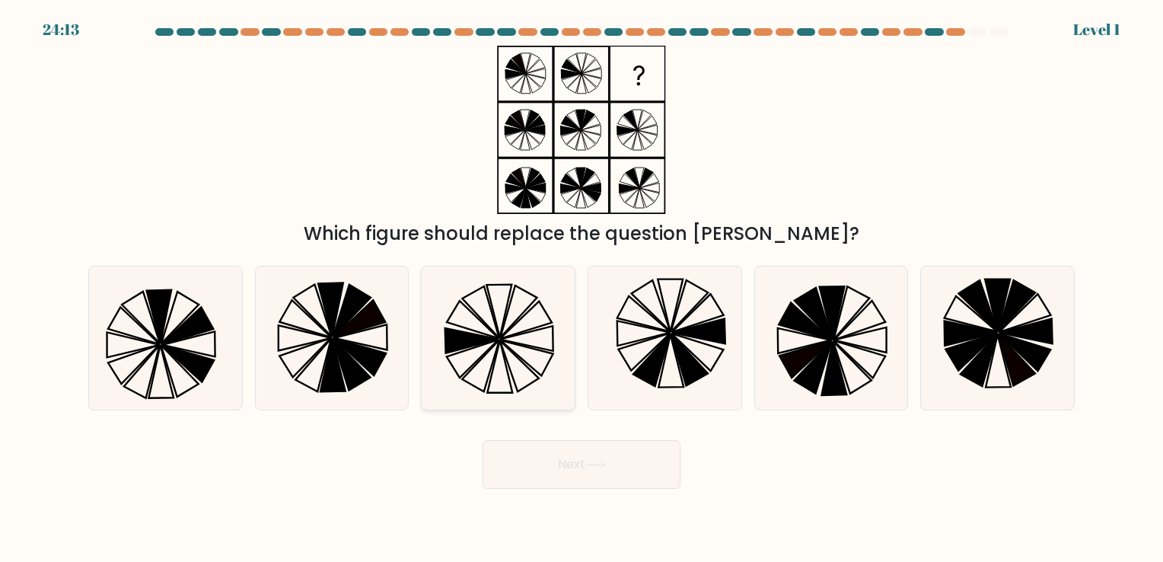
click at [520, 355] on icon at bounding box center [498, 337] width 142 height 142
click at [582, 289] on input "c." at bounding box center [582, 285] width 1 height 8
radio input "true"
click at [617, 464] on button "Next" at bounding box center [582, 464] width 198 height 49
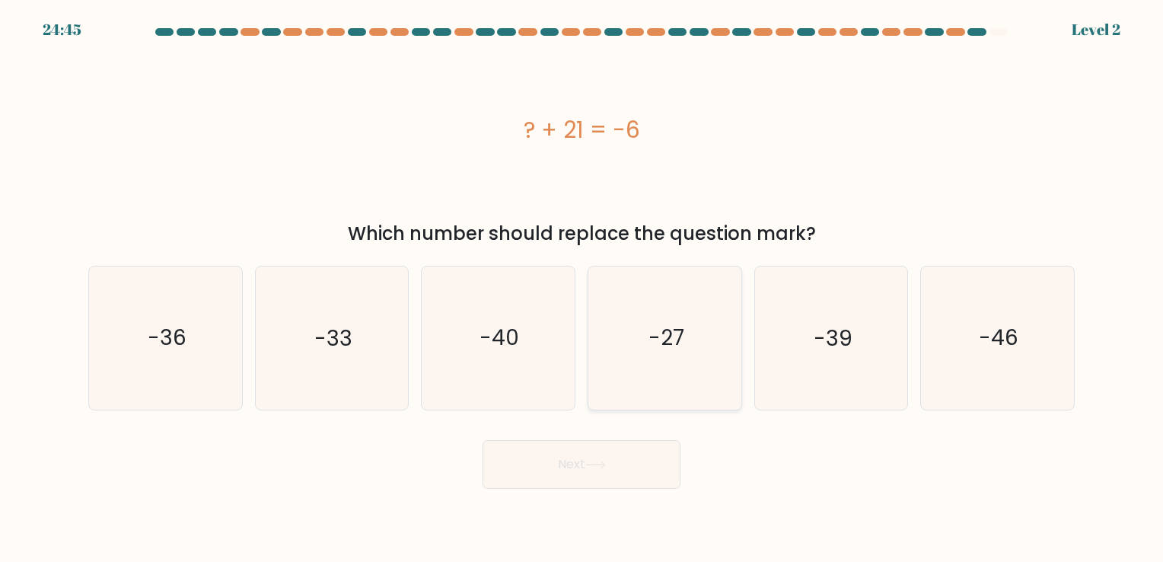
drag, startPoint x: 670, startPoint y: 337, endPoint x: 659, endPoint y: 364, distance: 29.4
click at [670, 338] on text "-27" at bounding box center [667, 339] width 36 height 30
click at [582, 289] on input "d. -27" at bounding box center [582, 285] width 1 height 8
radio input "true"
click at [614, 480] on button "Next" at bounding box center [582, 464] width 198 height 49
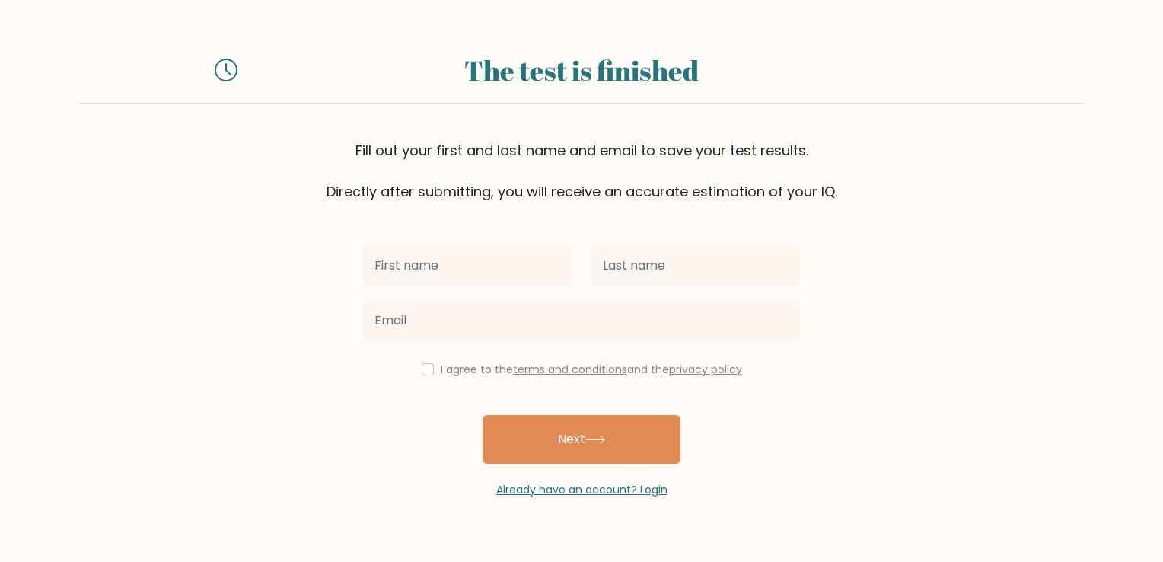
click at [507, 279] on input "text" at bounding box center [467, 265] width 210 height 43
type input "angeline"
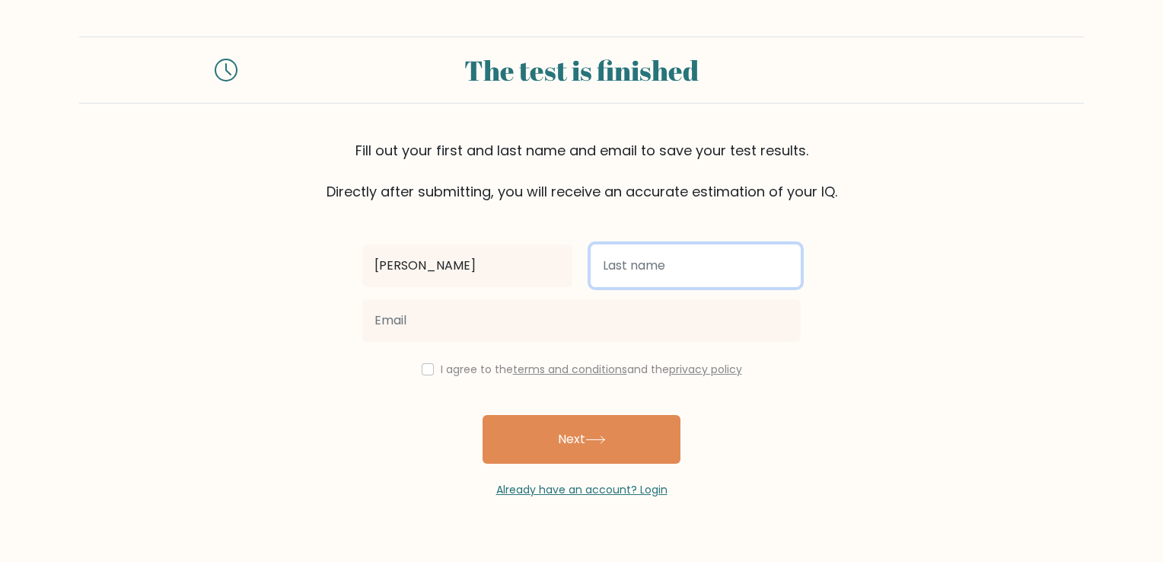
type input "tejada"
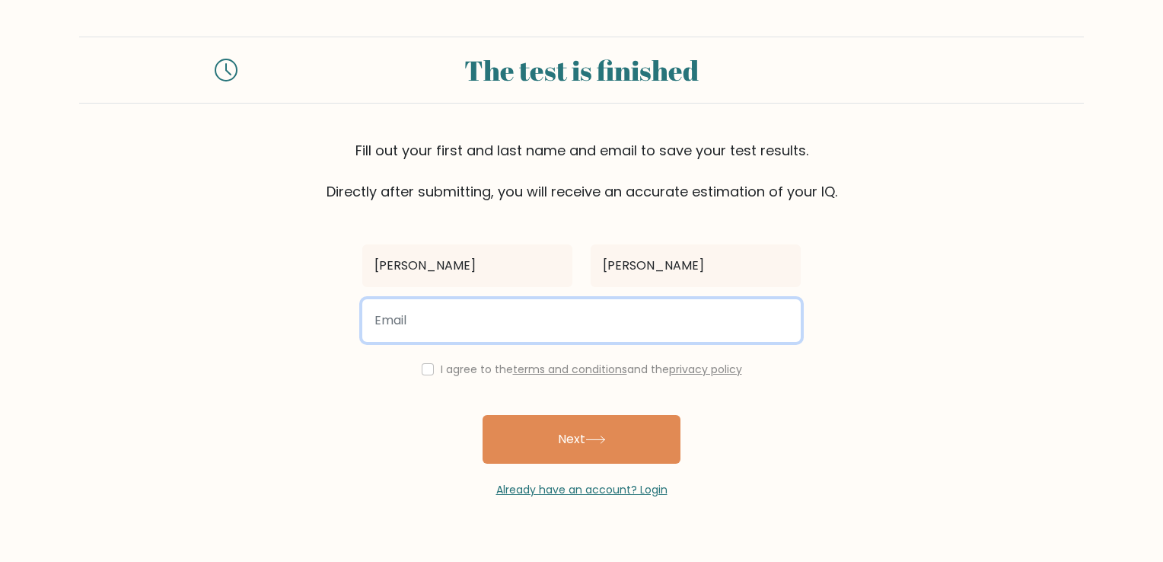
type input "aendzietejada@gmail.com"
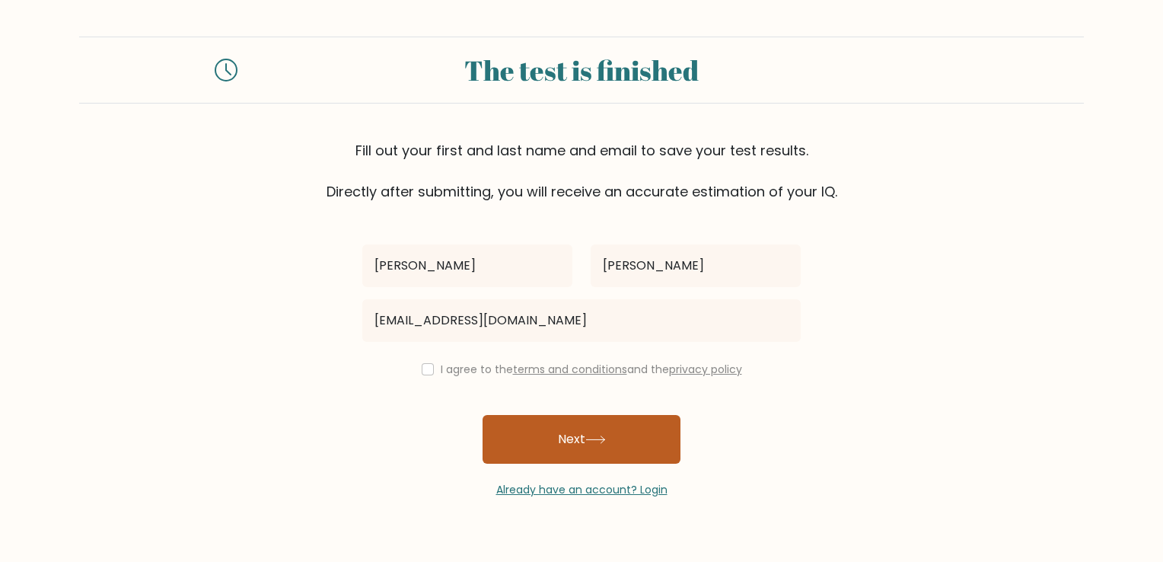
click at [598, 444] on button "Next" at bounding box center [582, 439] width 198 height 49
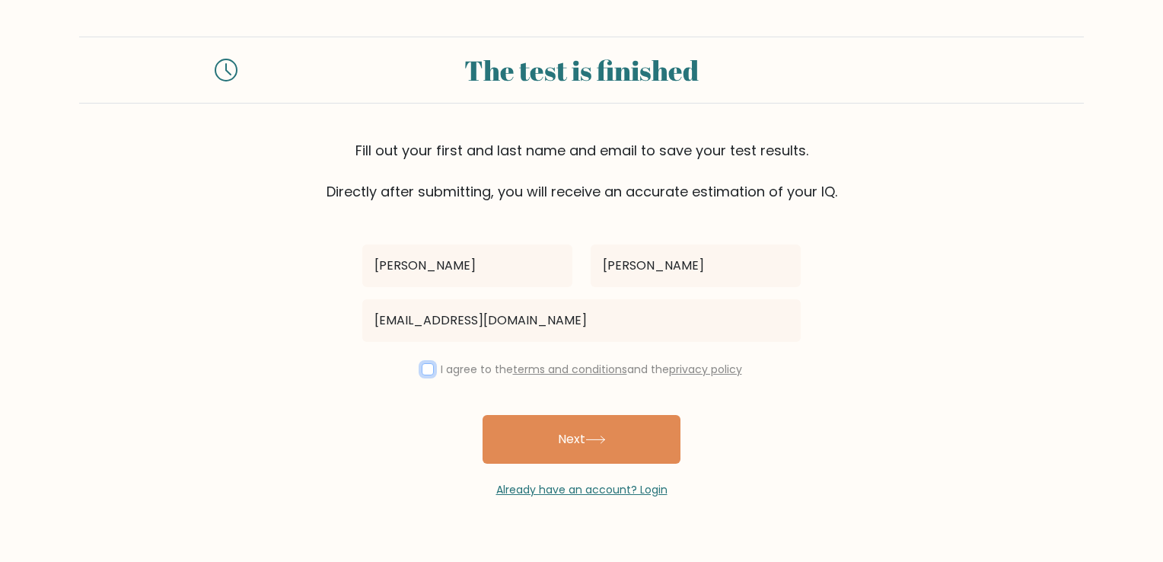
drag, startPoint x: 425, startPoint y: 366, endPoint x: 426, endPoint y: 374, distance: 7.7
click at [425, 367] on input "checkbox" at bounding box center [428, 369] width 12 height 12
checkbox input "true"
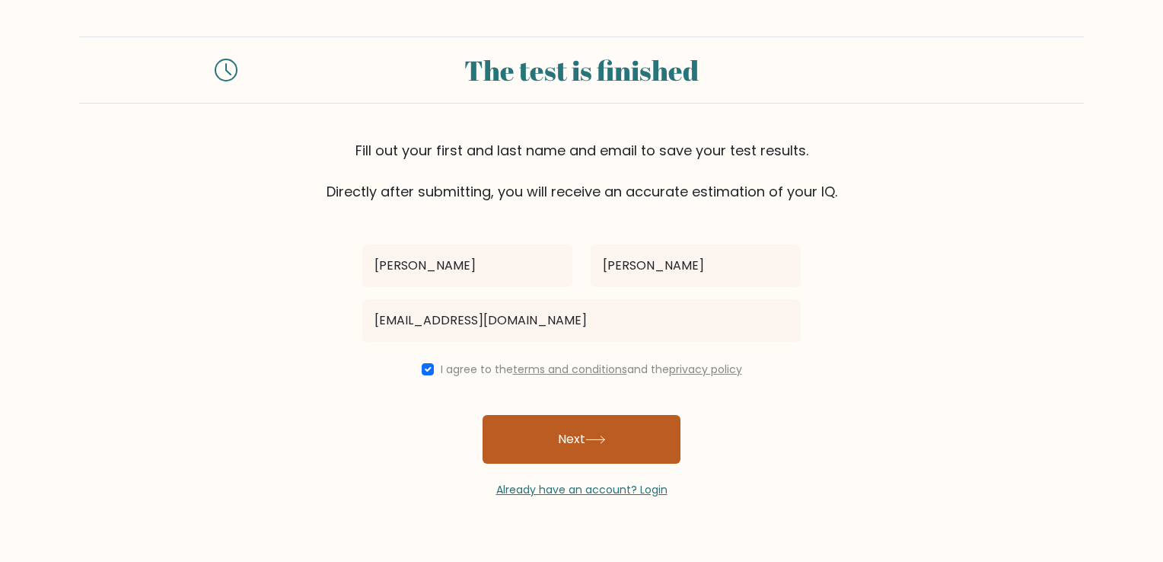
click at [586, 446] on button "Next" at bounding box center [582, 439] width 198 height 49
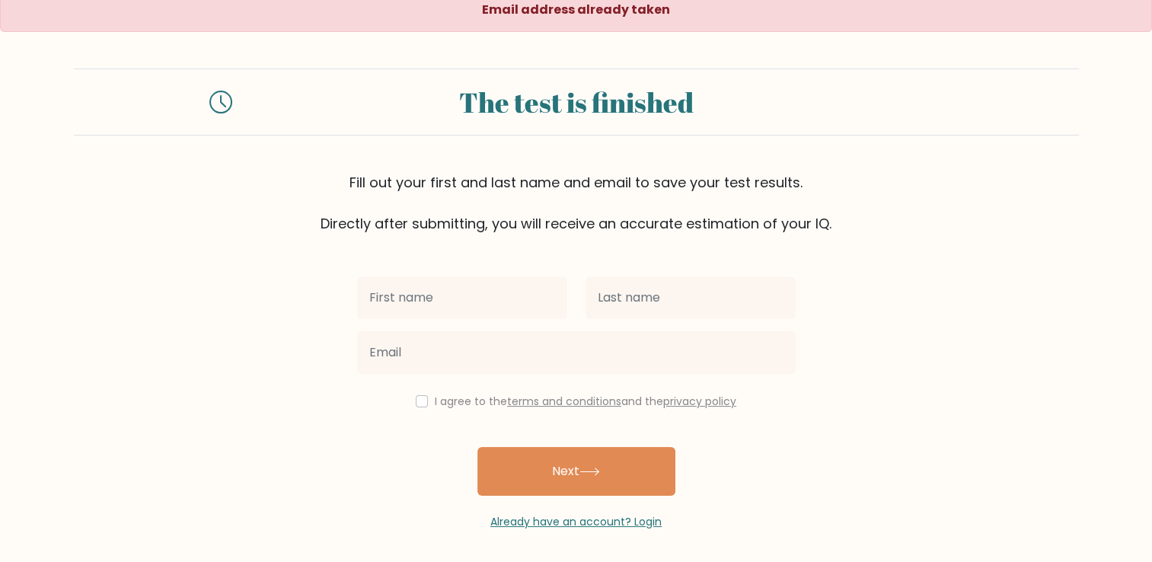
scroll to position [15, 0]
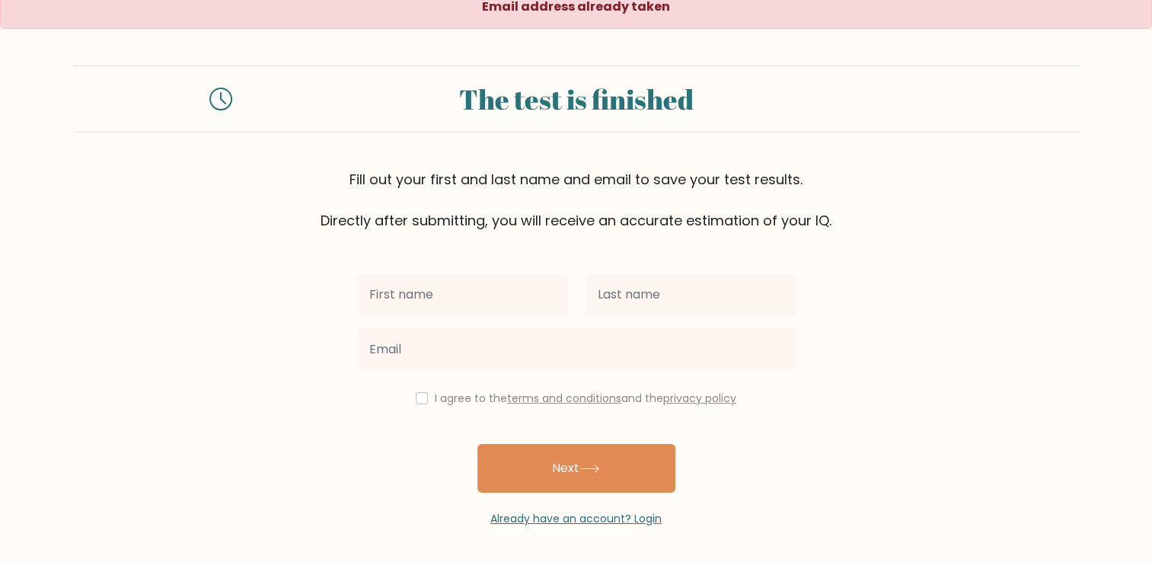
click at [521, 300] on input "text" at bounding box center [462, 294] width 210 height 43
type input "[PERSON_NAME]"
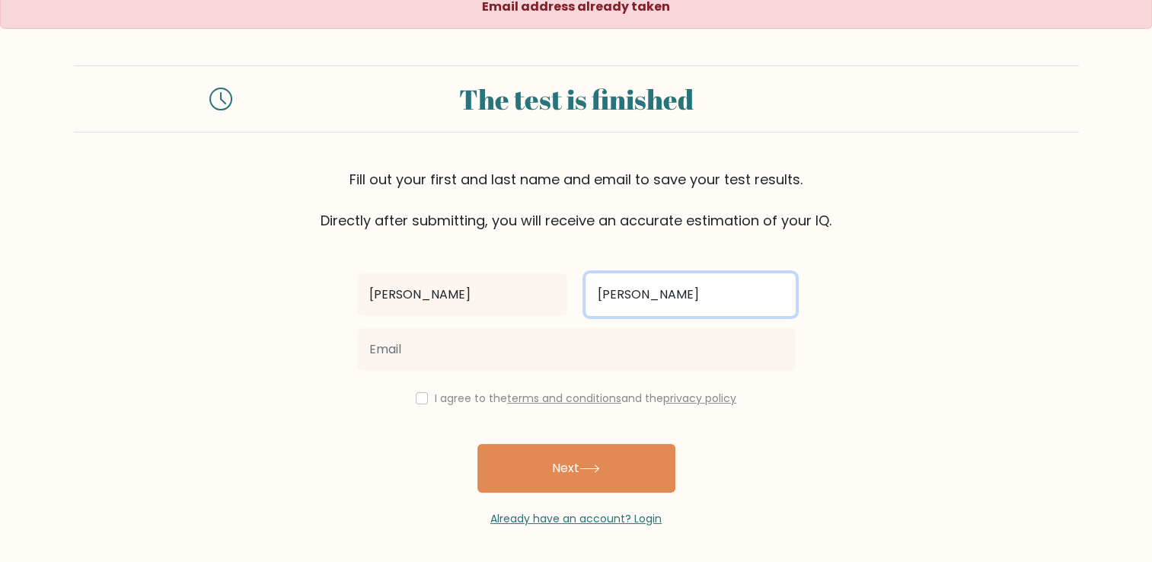
type input "[EMAIL_ADDRESS][DOMAIN_NAME]"
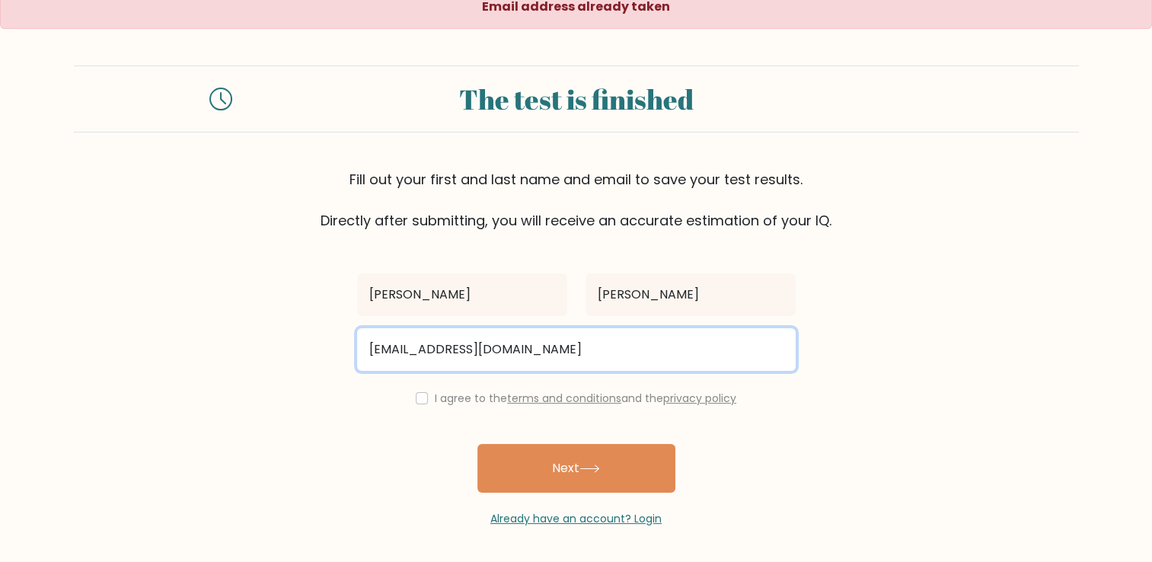
drag, startPoint x: 558, startPoint y: 351, endPoint x: 362, endPoint y: 365, distance: 197.0
click at [362, 365] on input "[EMAIL_ADDRESS][DOMAIN_NAME]" at bounding box center [576, 349] width 439 height 43
click at [464, 353] on input "angel" at bounding box center [576, 349] width 439 height 43
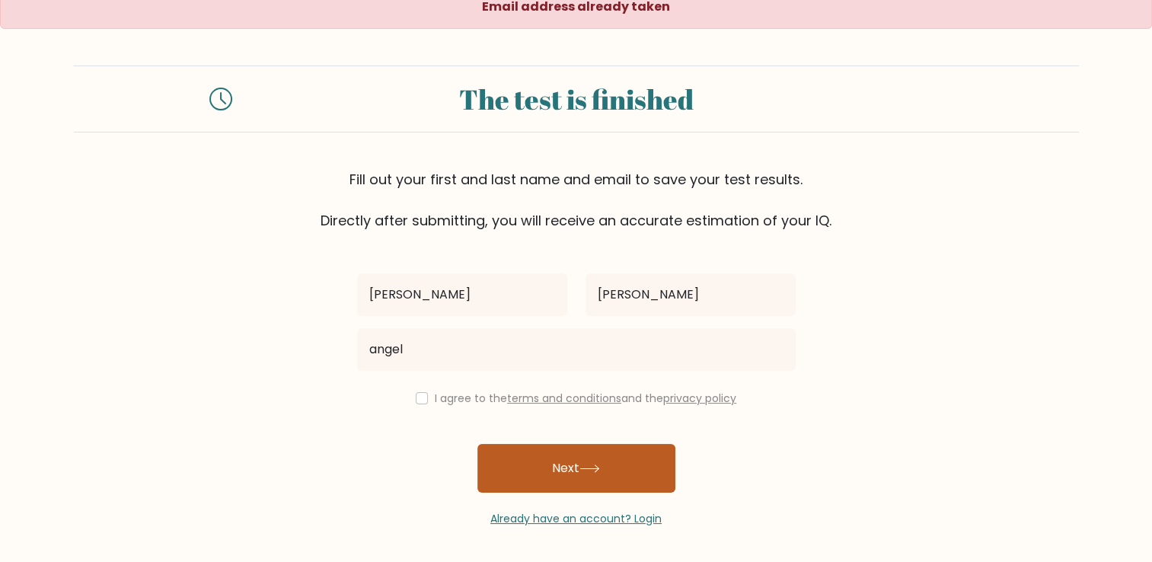
click at [547, 460] on button "Next" at bounding box center [576, 468] width 198 height 49
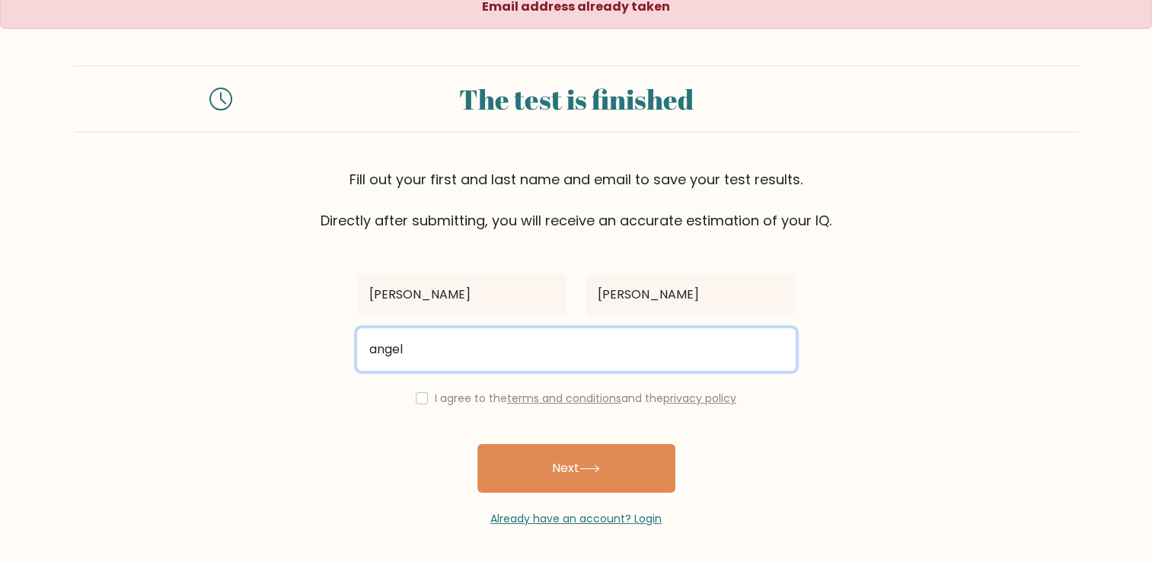
click at [469, 353] on input "angel" at bounding box center [576, 349] width 439 height 43
type input "[EMAIL_ADDRESS][DOMAIN_NAME]"
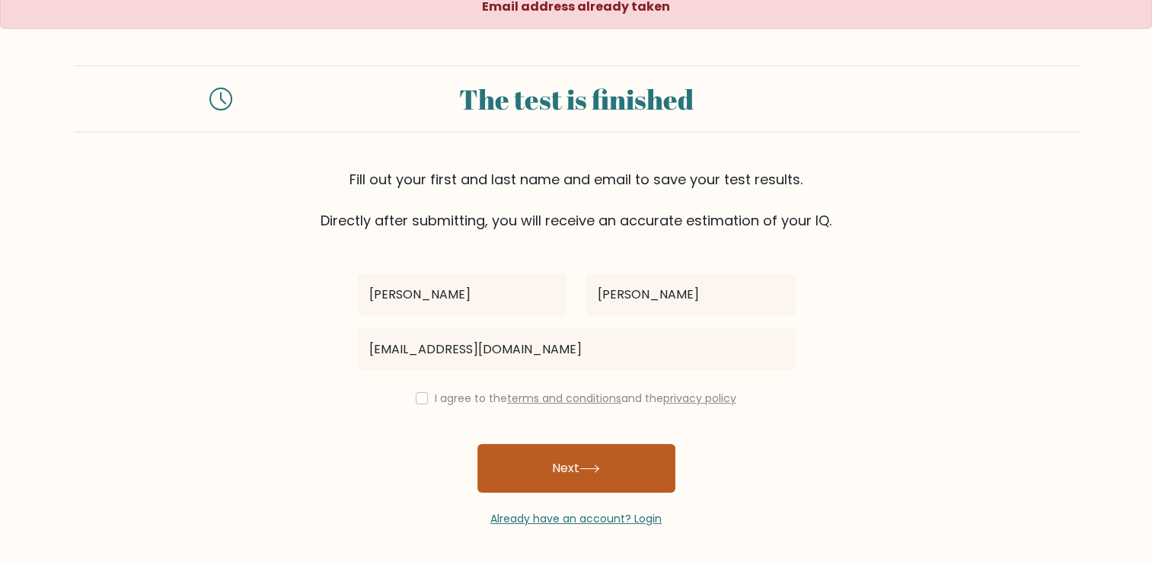
click at [579, 473] on button "Next" at bounding box center [576, 468] width 198 height 49
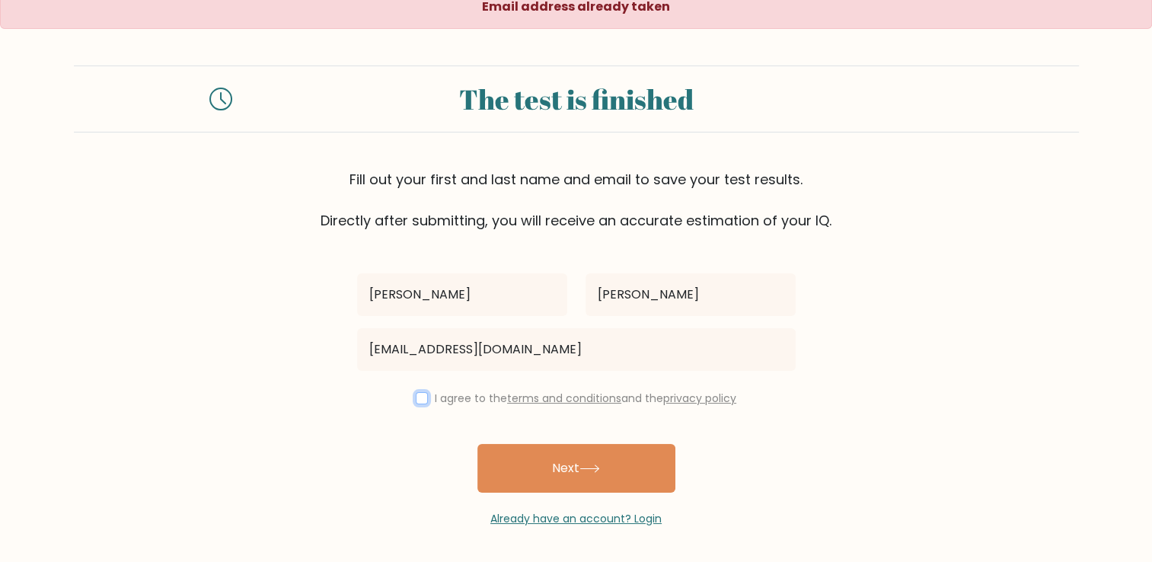
click at [420, 399] on input "checkbox" at bounding box center [422, 398] width 12 height 12
checkbox input "true"
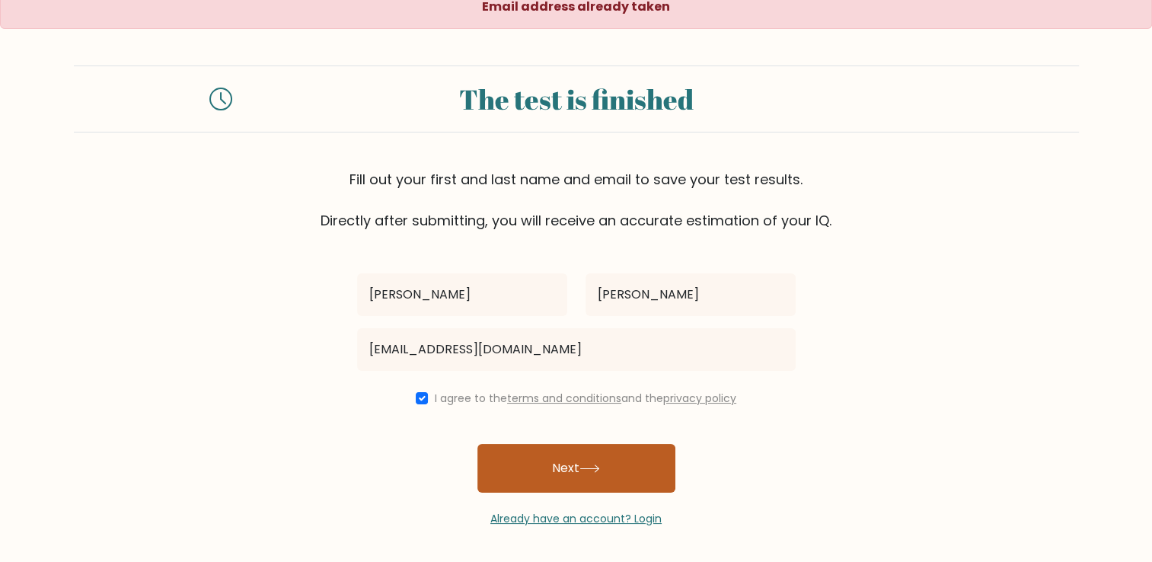
click at [552, 455] on button "Next" at bounding box center [576, 468] width 198 height 49
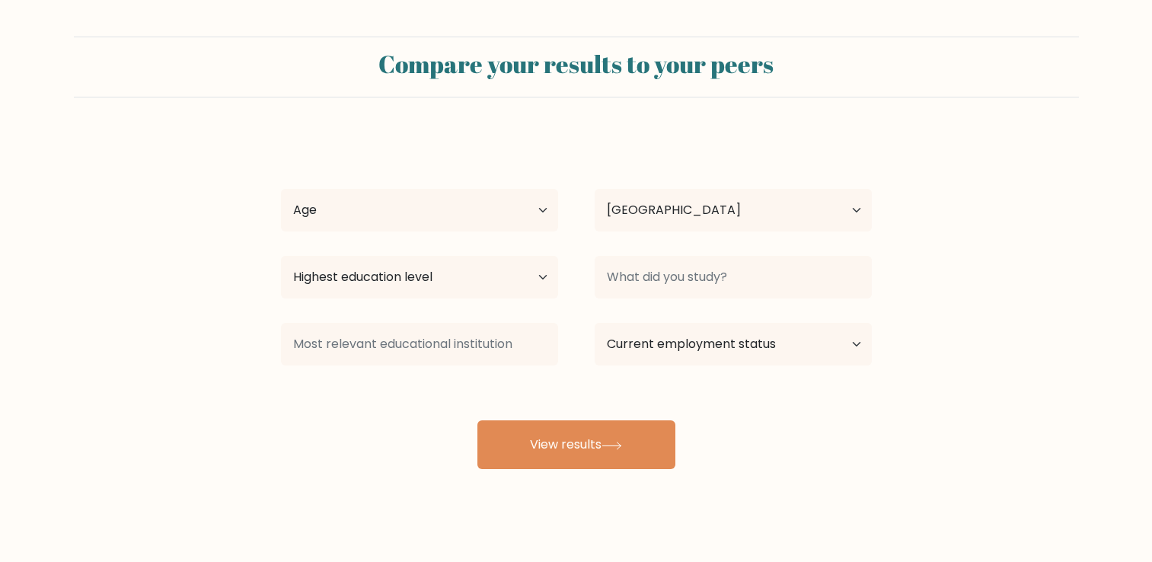
select select "PH"
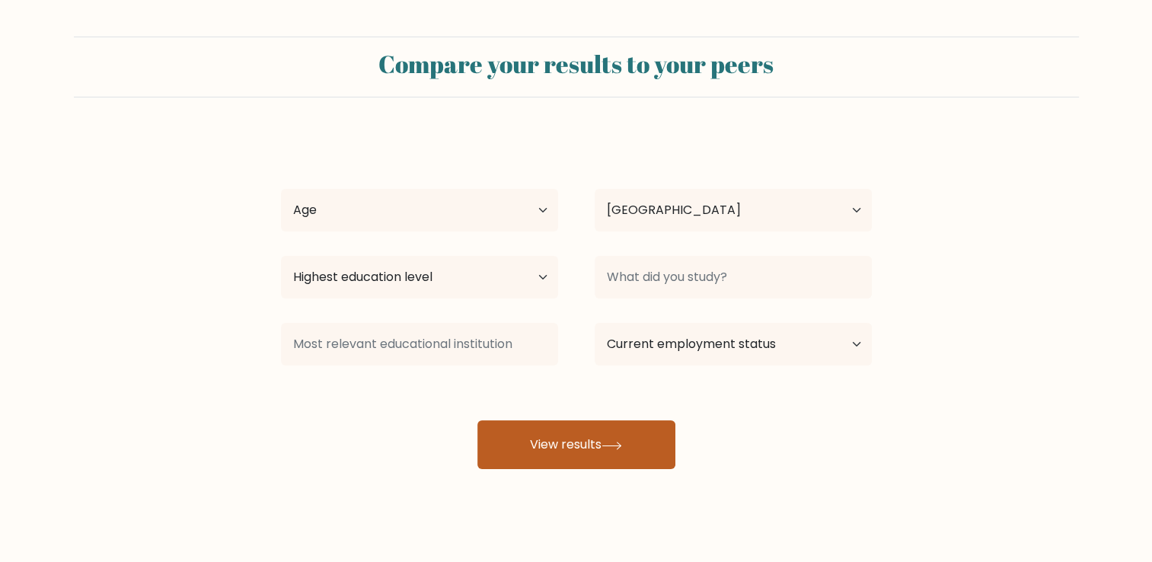
click at [573, 445] on button "View results" at bounding box center [576, 444] width 198 height 49
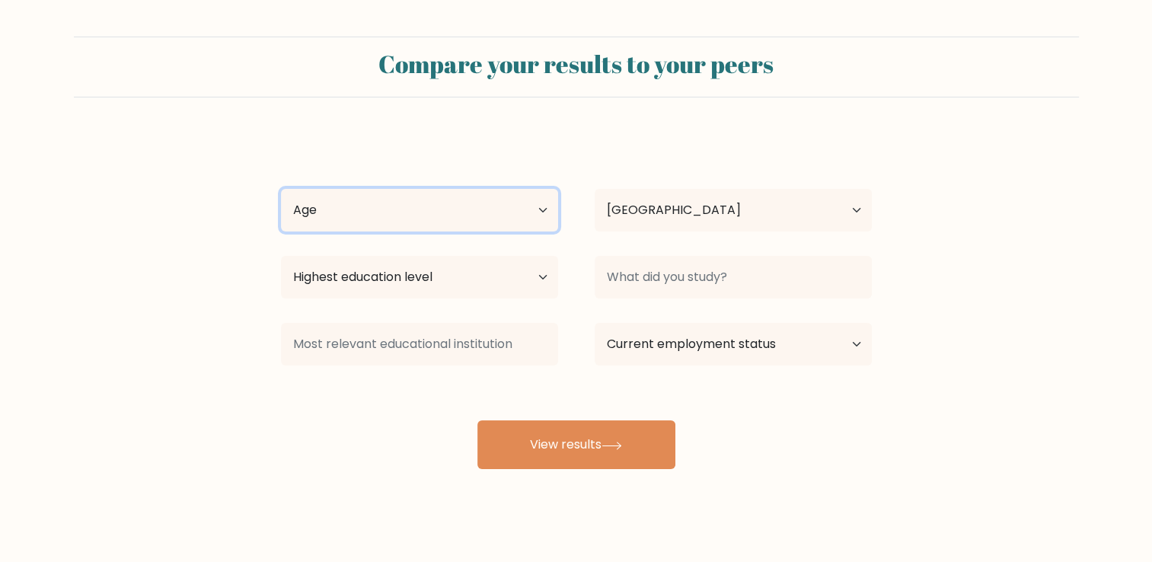
click at [538, 214] on select "Age Under 18 years old 18-24 years old 25-34 years old 35-44 years old 45-54 ye…" at bounding box center [419, 210] width 277 height 43
select select "min_18"
click at [281, 189] on select "Age Under 18 years old 18-24 years old 25-34 years old 35-44 years old 45-54 ye…" at bounding box center [419, 210] width 277 height 43
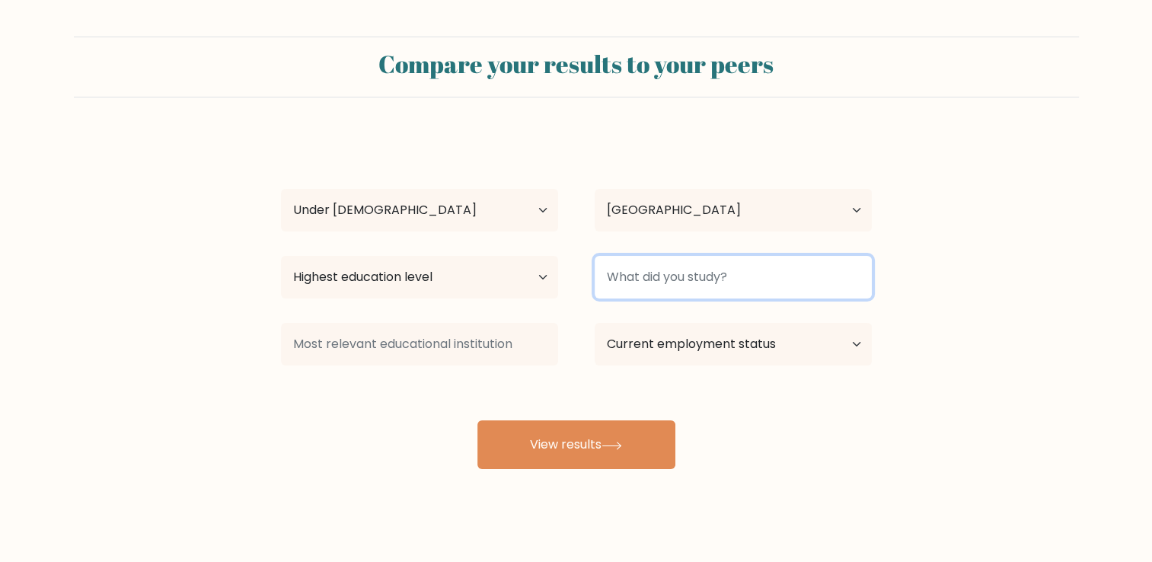
click at [726, 276] on input at bounding box center [733, 277] width 277 height 43
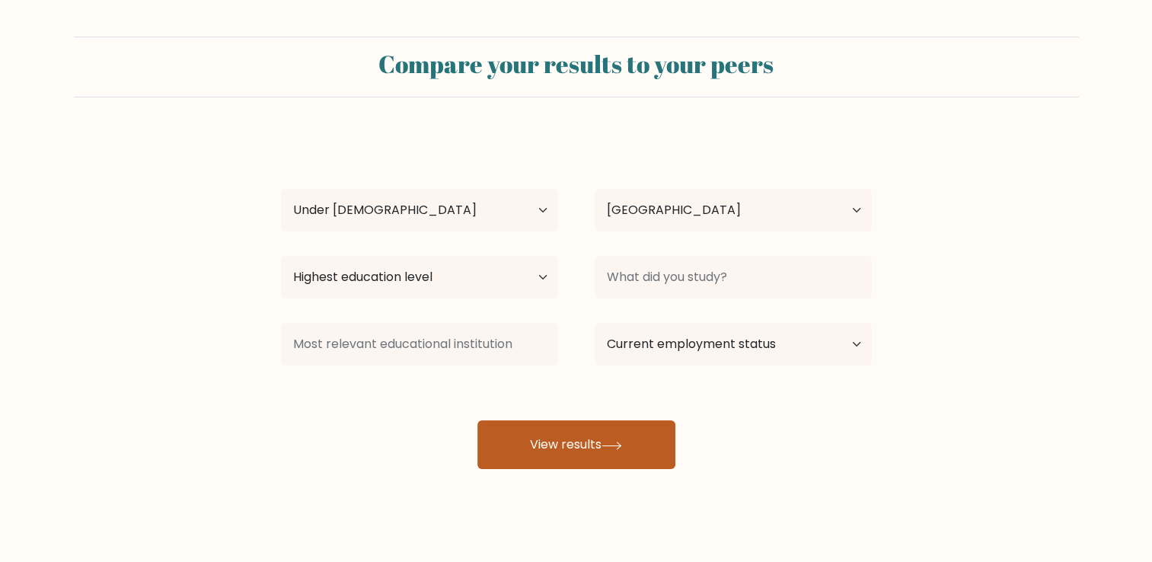
drag, startPoint x: 617, startPoint y: 422, endPoint x: 612, endPoint y: 432, distance: 11.9
click at [617, 422] on button "View results" at bounding box center [576, 444] width 198 height 49
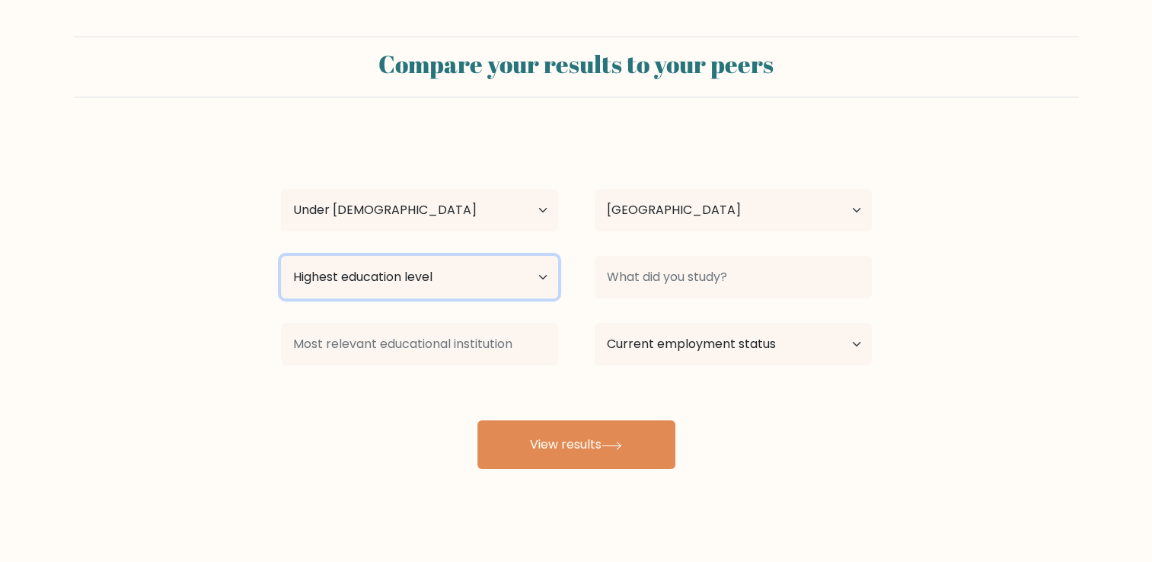
click at [431, 286] on select "Highest education level No schooling Primary Lower Secondary Upper Secondary Oc…" at bounding box center [419, 277] width 277 height 43
select select "primary"
click at [281, 256] on select "Highest education level No schooling Primary Lower Secondary Upper Secondary Oc…" at bounding box center [419, 277] width 277 height 43
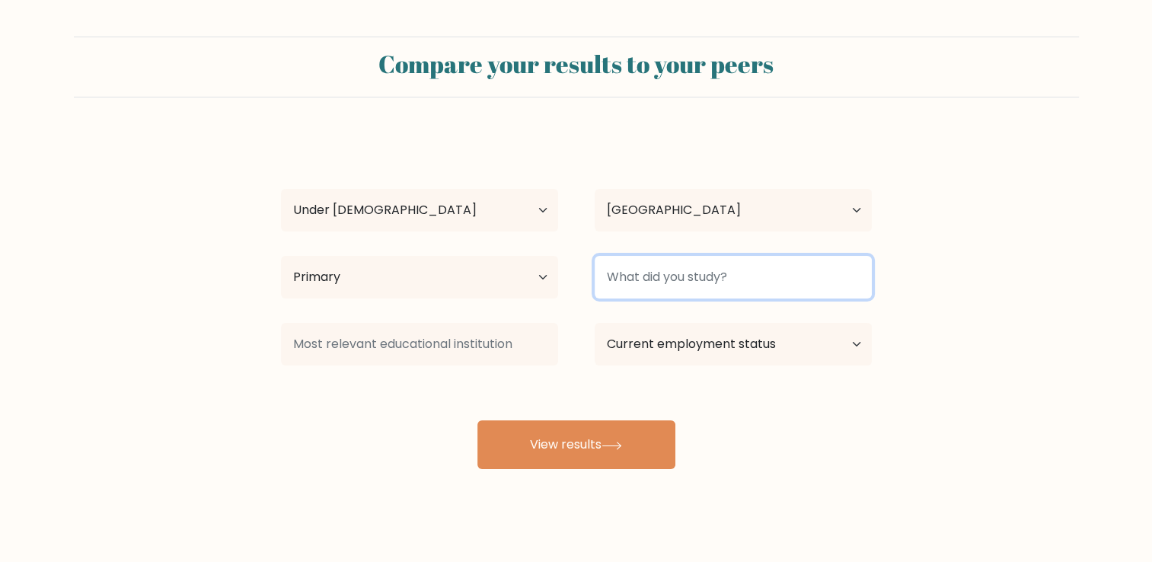
click at [681, 282] on input at bounding box center [733, 277] width 277 height 43
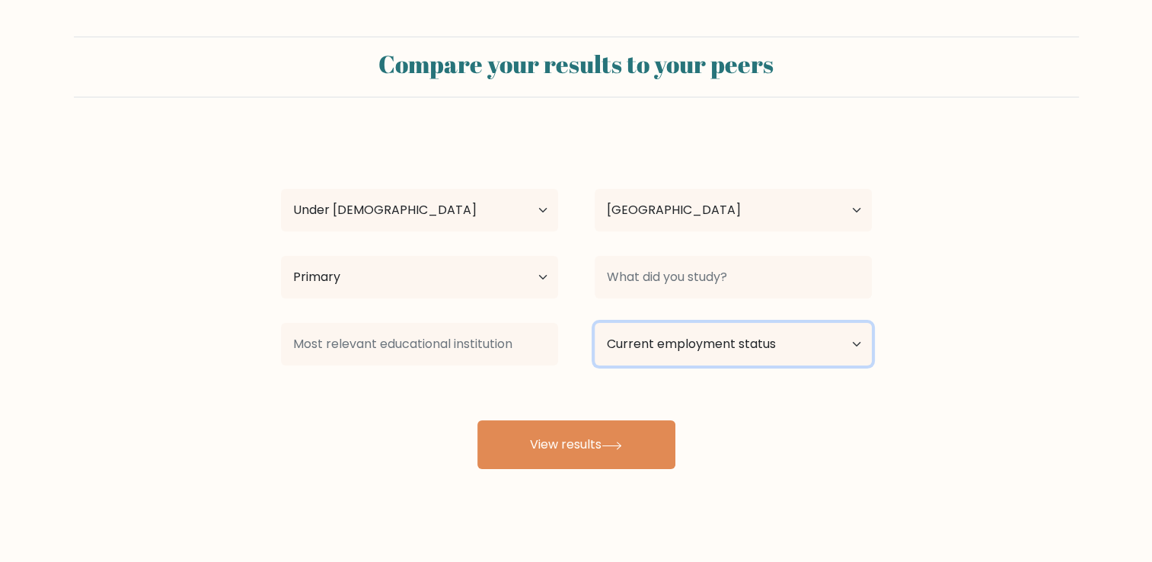
click at [673, 352] on select "Current employment status Employed Student Retired Other / prefer not to answer" at bounding box center [733, 344] width 277 height 43
select select "employed"
click at [595, 323] on select "Current employment status Employed Student Retired Other / prefer not to answer" at bounding box center [733, 344] width 277 height 43
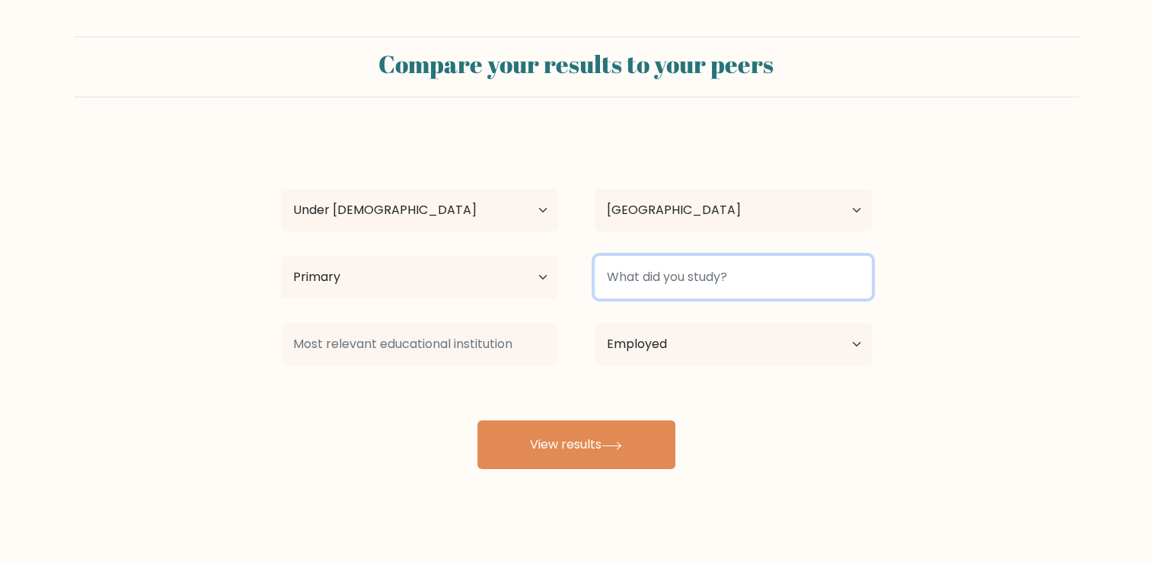
click at [664, 278] on input at bounding box center [733, 277] width 277 height 43
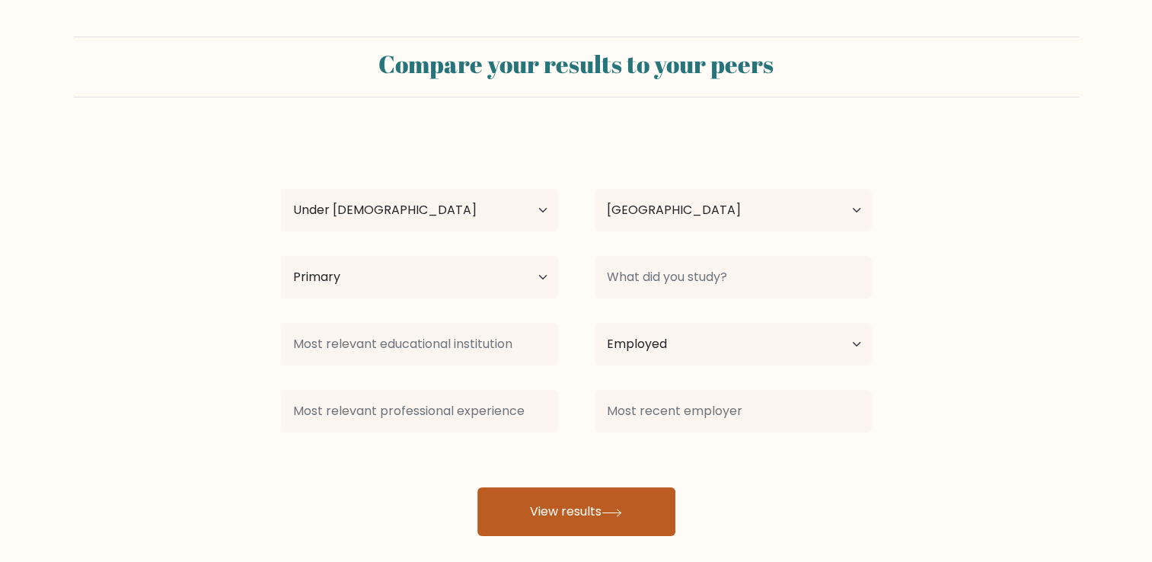
click at [582, 507] on button "View results" at bounding box center [576, 511] width 198 height 49
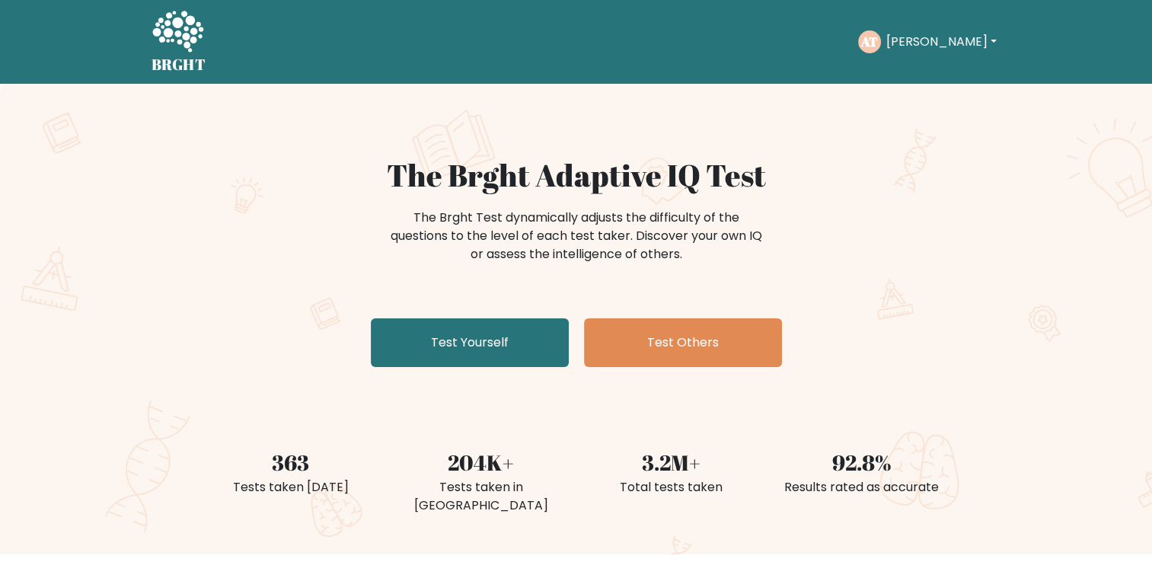
click at [903, 41] on button "[PERSON_NAME]" at bounding box center [941, 42] width 120 height 20
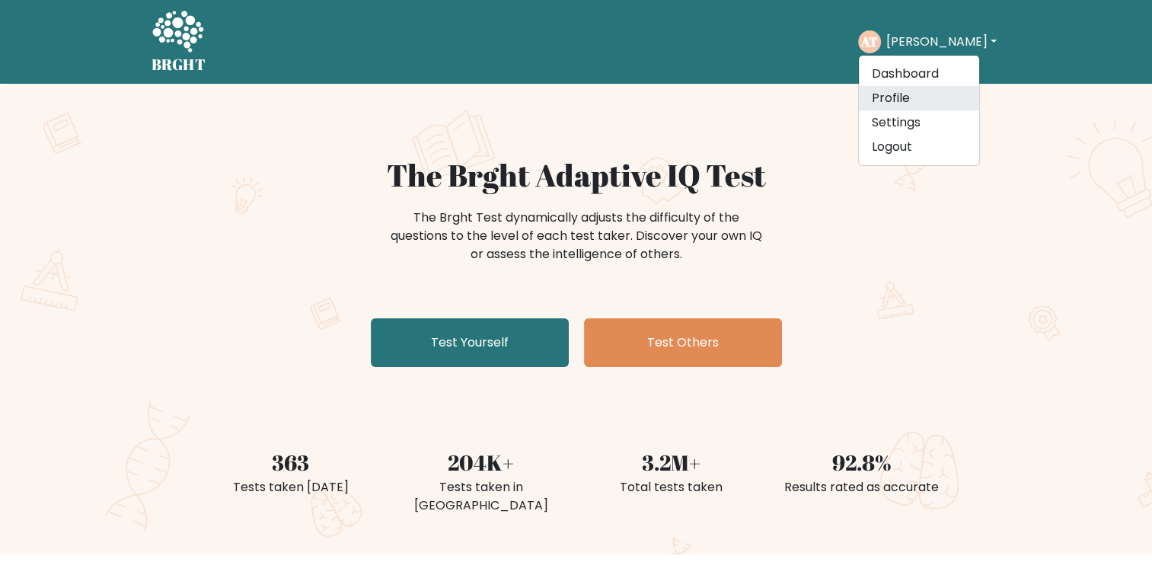
click at [903, 102] on link "Profile" at bounding box center [919, 98] width 120 height 24
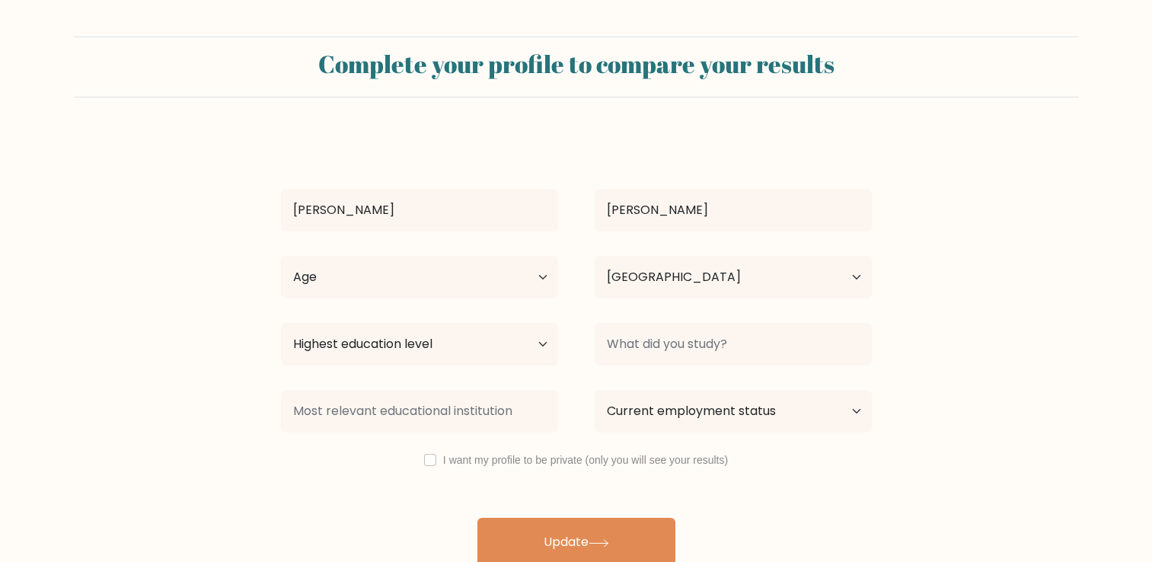
select select "PH"
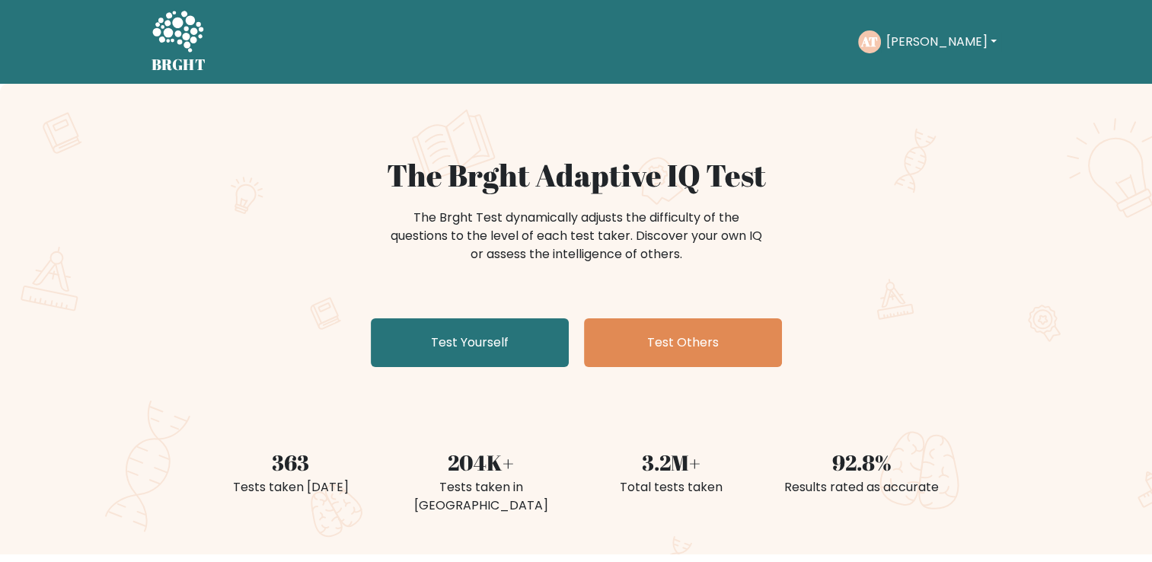
click at [932, 38] on button "[PERSON_NAME]" at bounding box center [941, 42] width 120 height 20
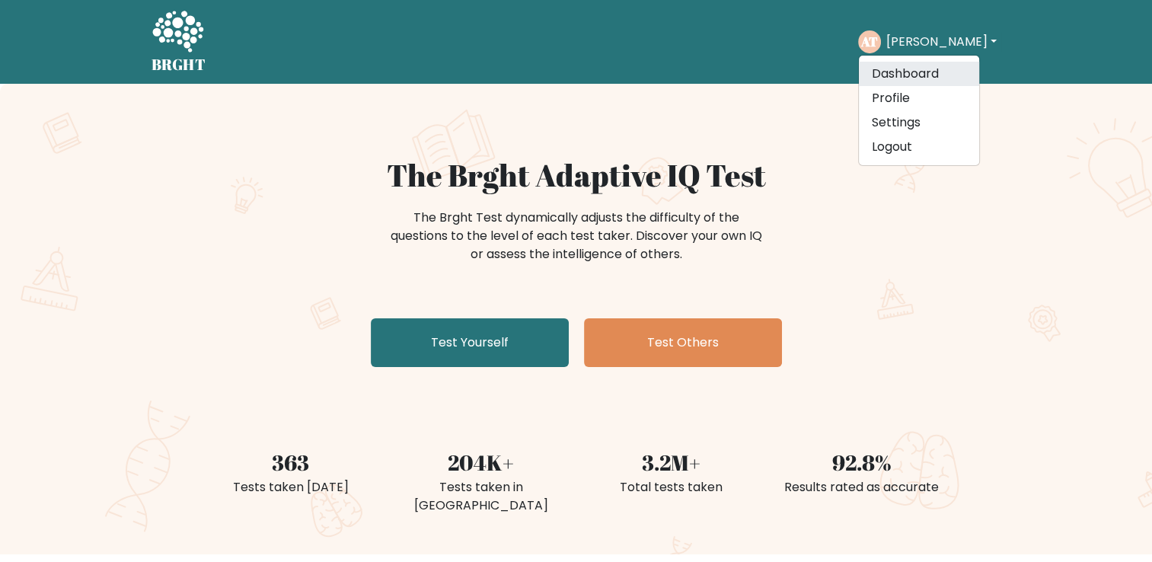
click at [924, 69] on link "Dashboard" at bounding box center [919, 74] width 120 height 24
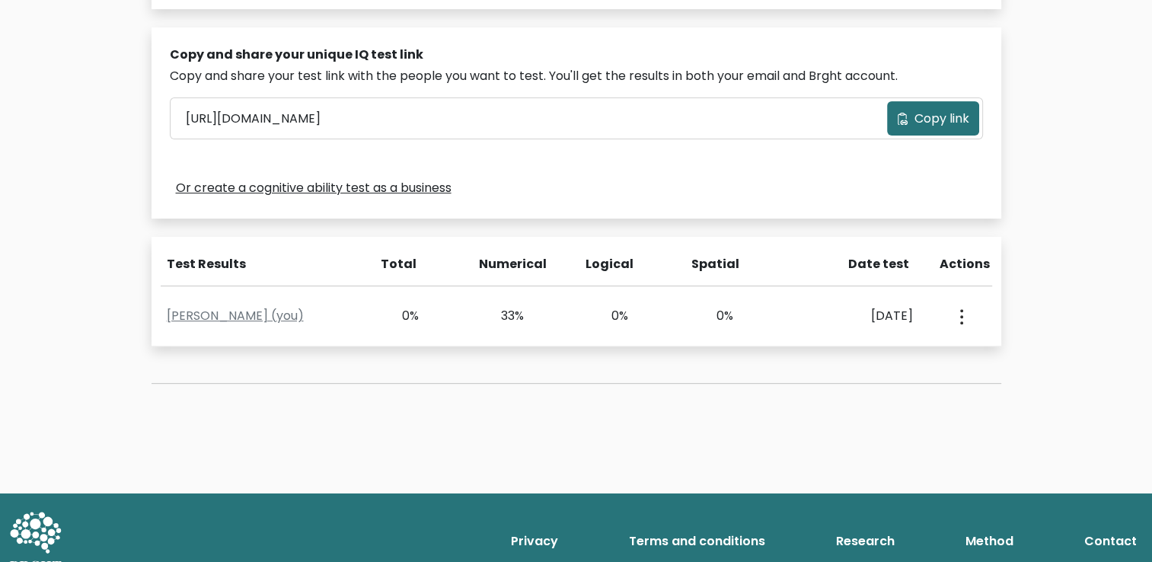
scroll to position [457, 0]
